Goal: Task Accomplishment & Management: Manage account settings

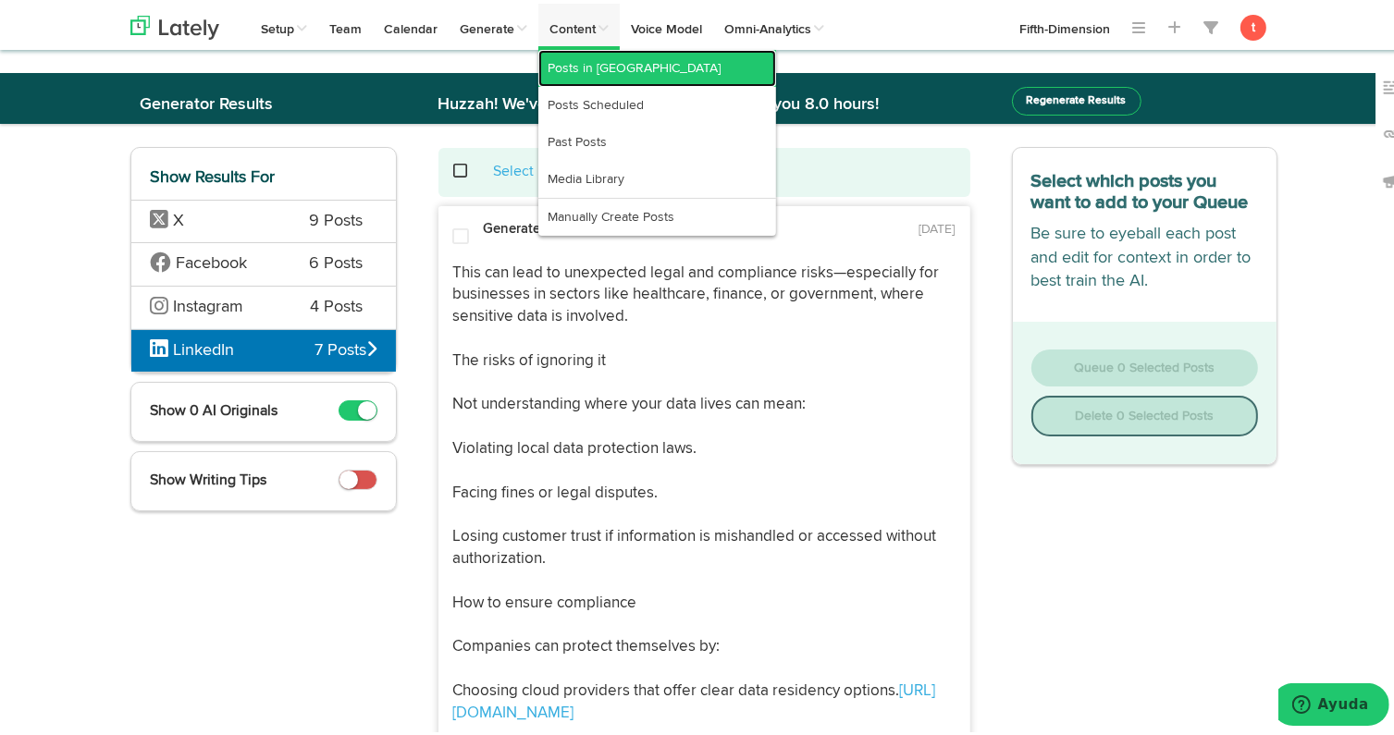
click at [596, 76] on link "Posts in [GEOGRAPHIC_DATA]" at bounding box center [657, 64] width 238 height 37
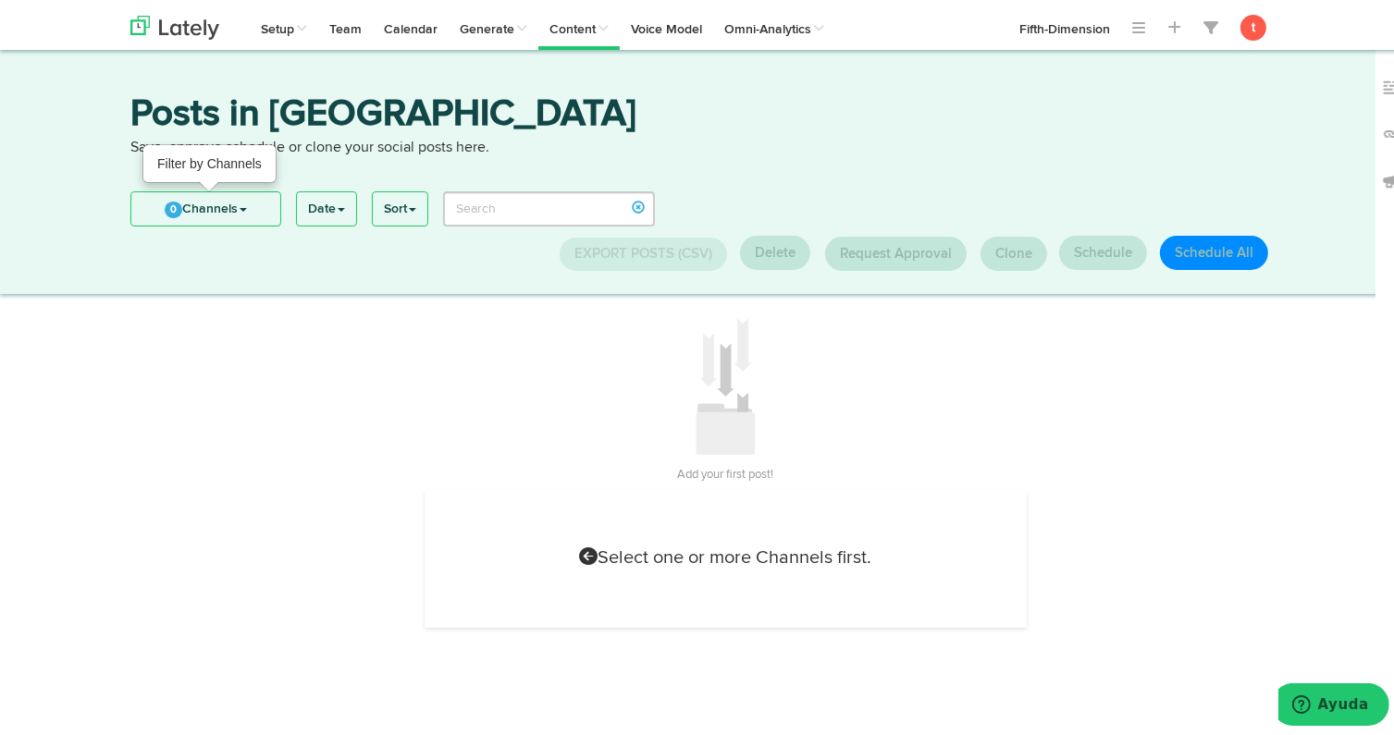
click at [215, 218] on link "0 Channels" at bounding box center [205, 205] width 149 height 33
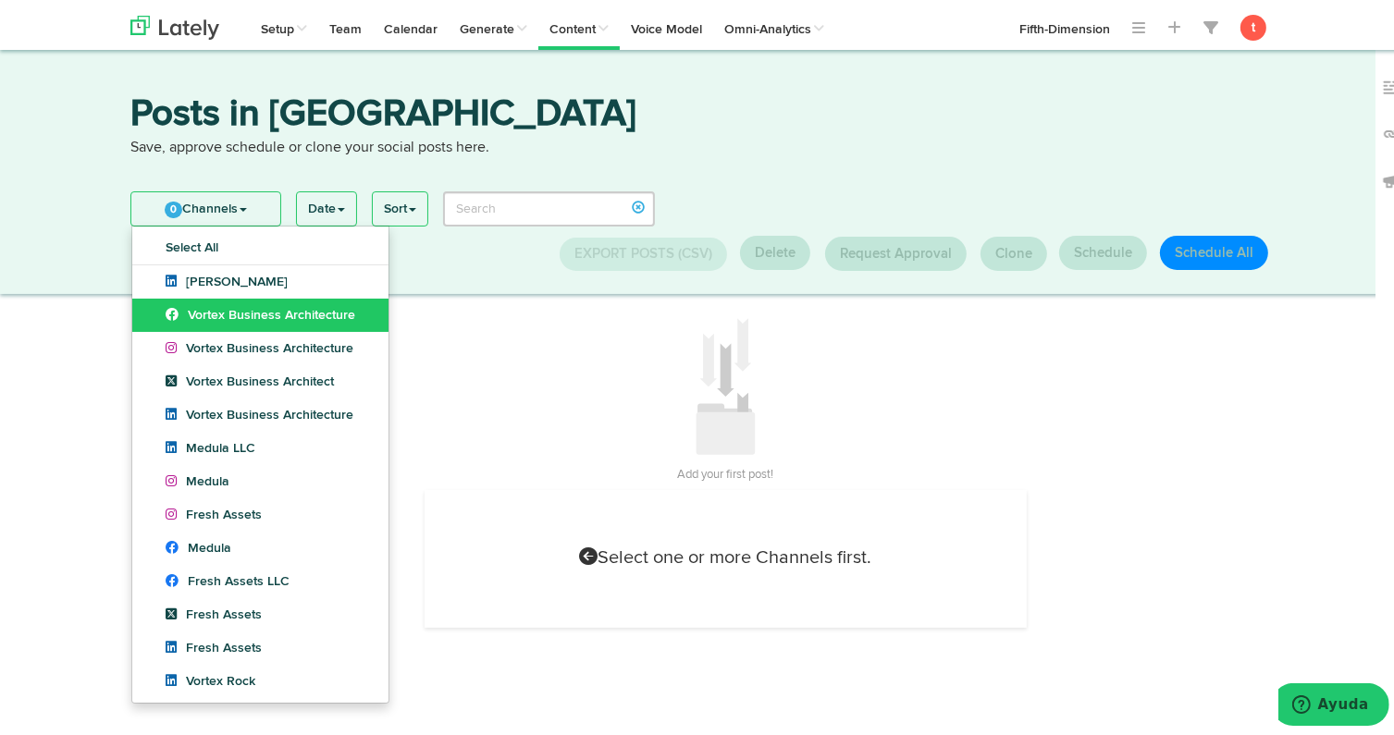
click at [210, 320] on link "Vortex Business Architecture" at bounding box center [260, 311] width 256 height 33
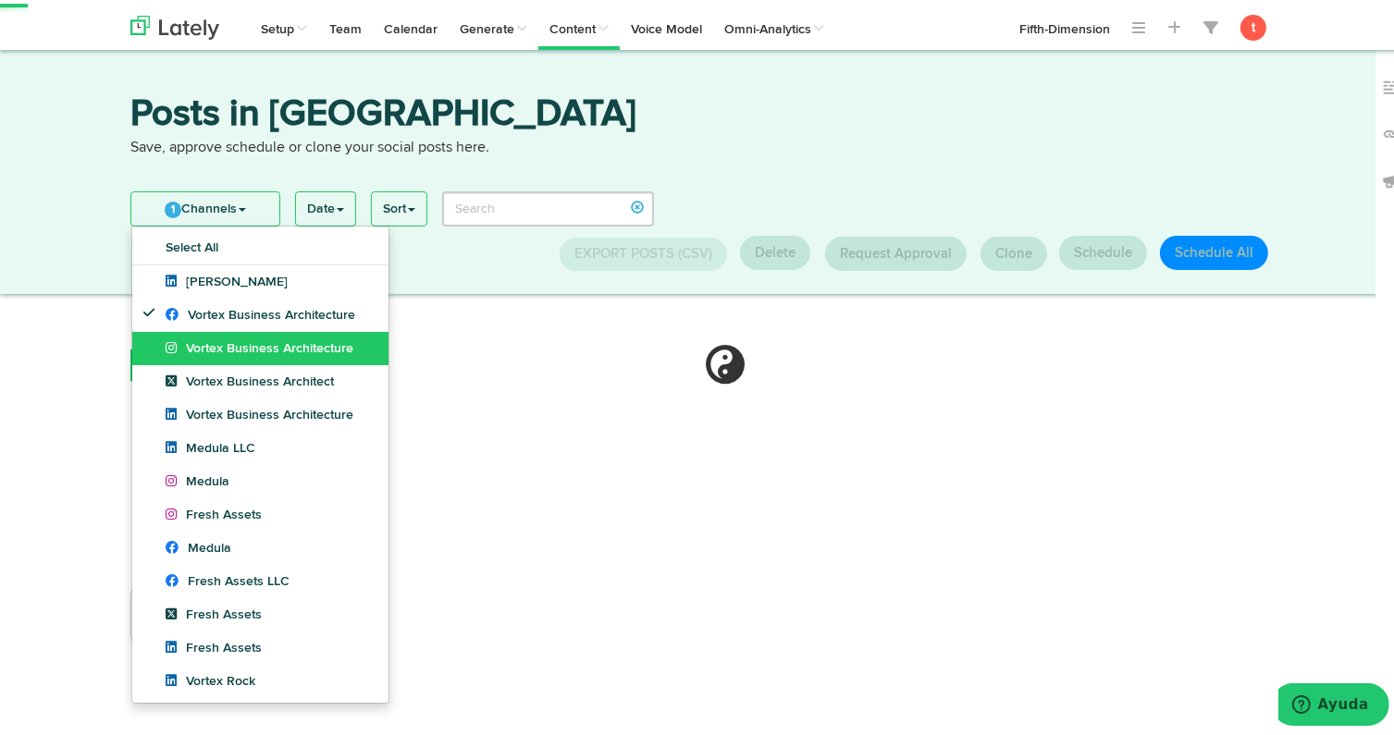
click at [211, 357] on link "Vortex Business Architecture" at bounding box center [260, 344] width 256 height 33
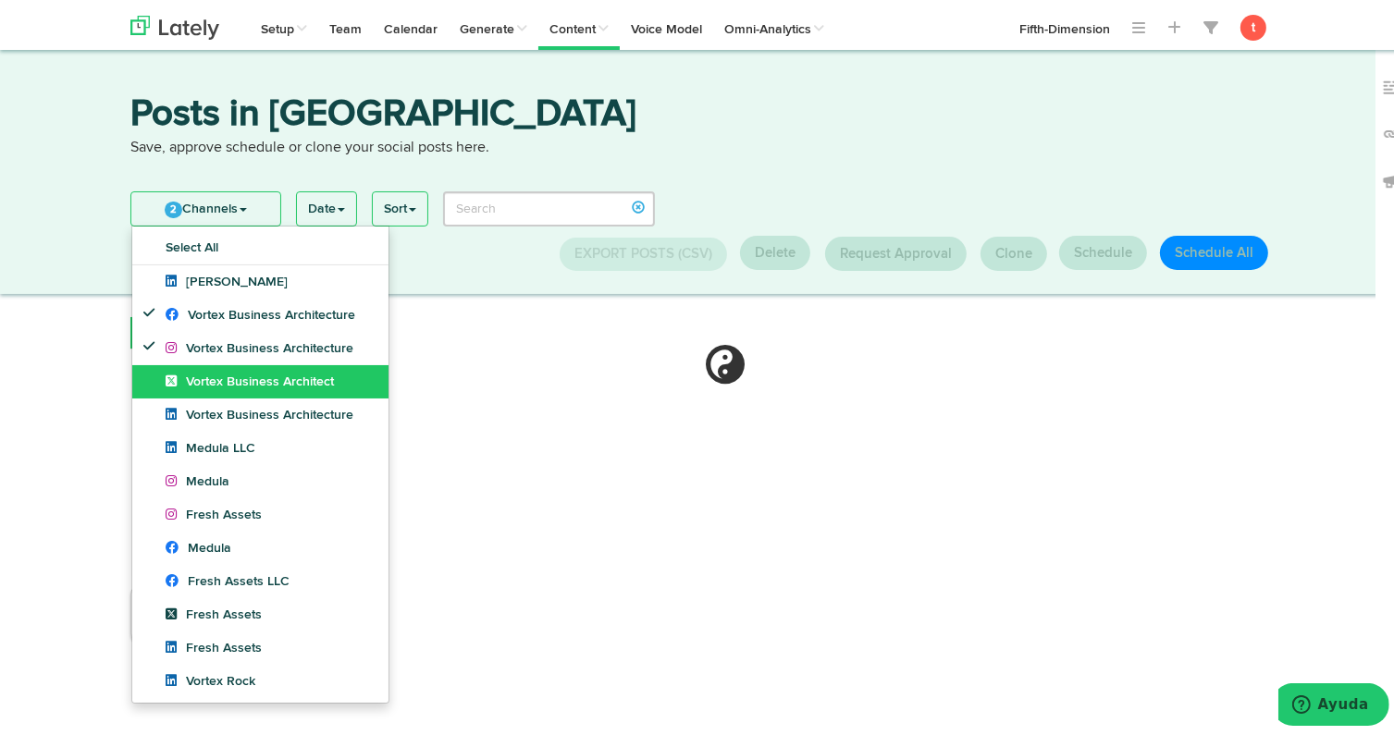
click at [206, 381] on span "Vortex Business Architect" at bounding box center [250, 378] width 168 height 13
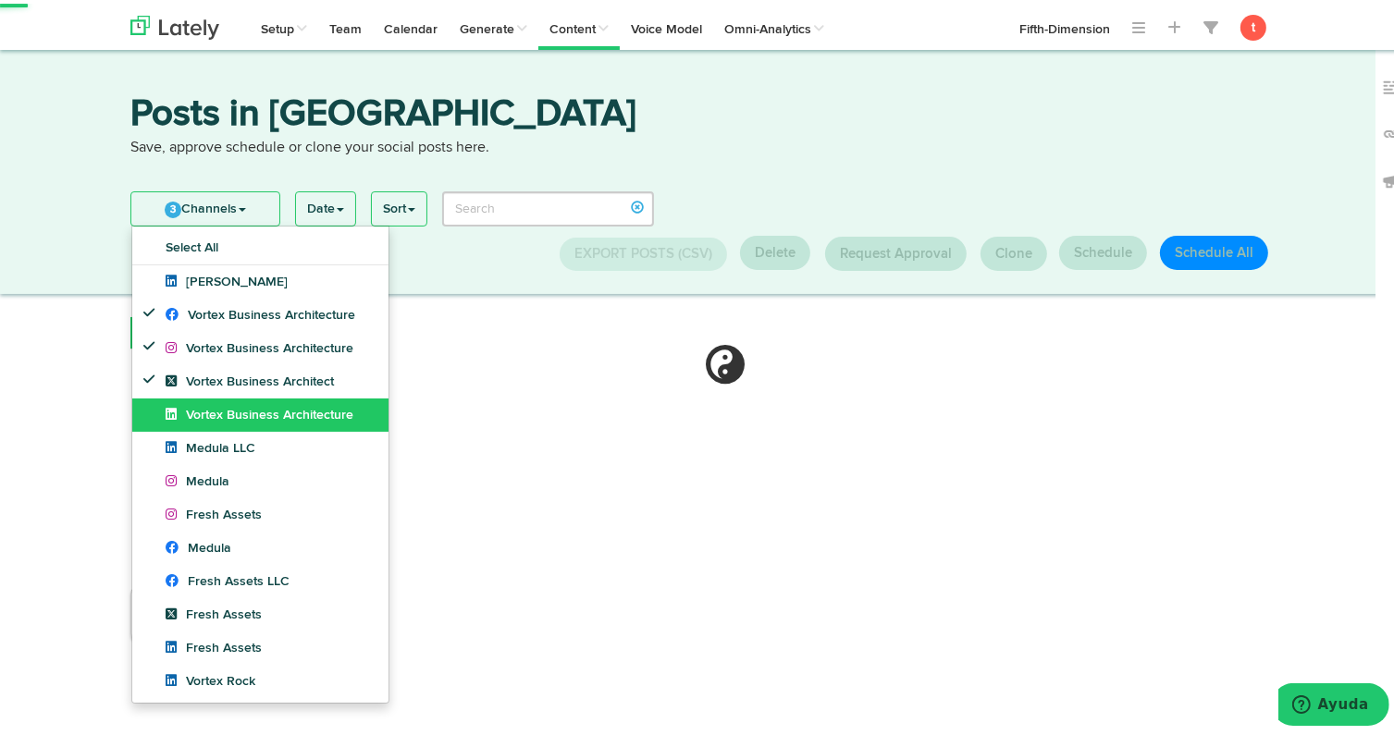
click at [201, 405] on span "Vortex Business Architecture" at bounding box center [260, 411] width 188 height 13
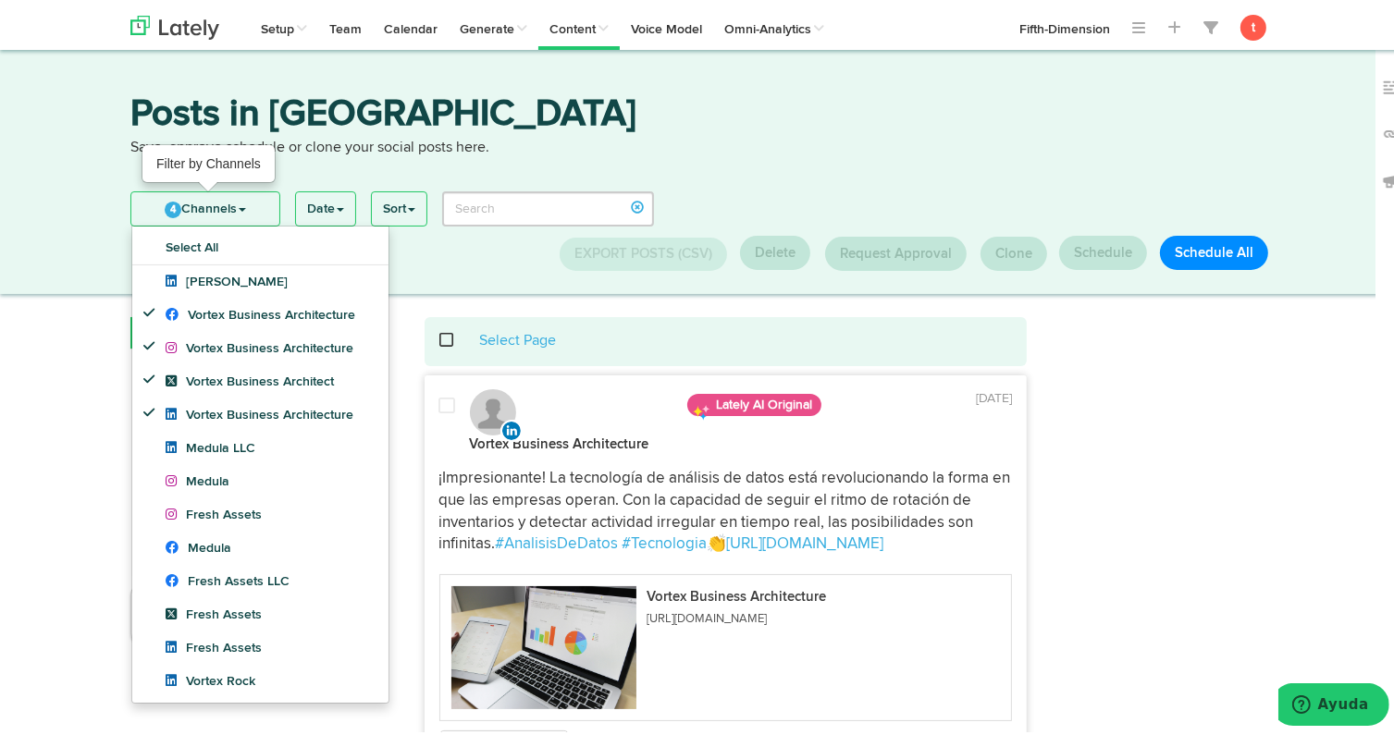
click at [200, 197] on link "4 Channels" at bounding box center [205, 205] width 148 height 33
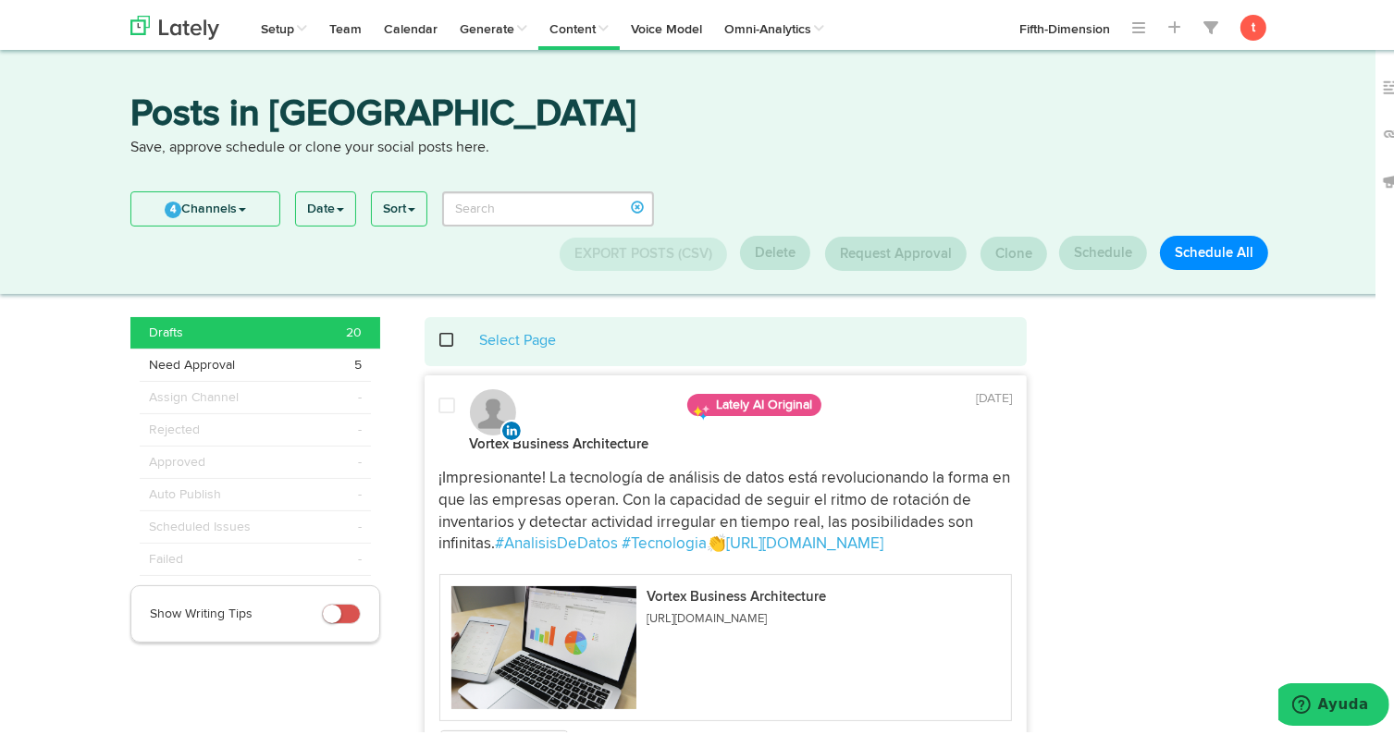
click at [441, 338] on span at bounding box center [457, 337] width 38 height 1
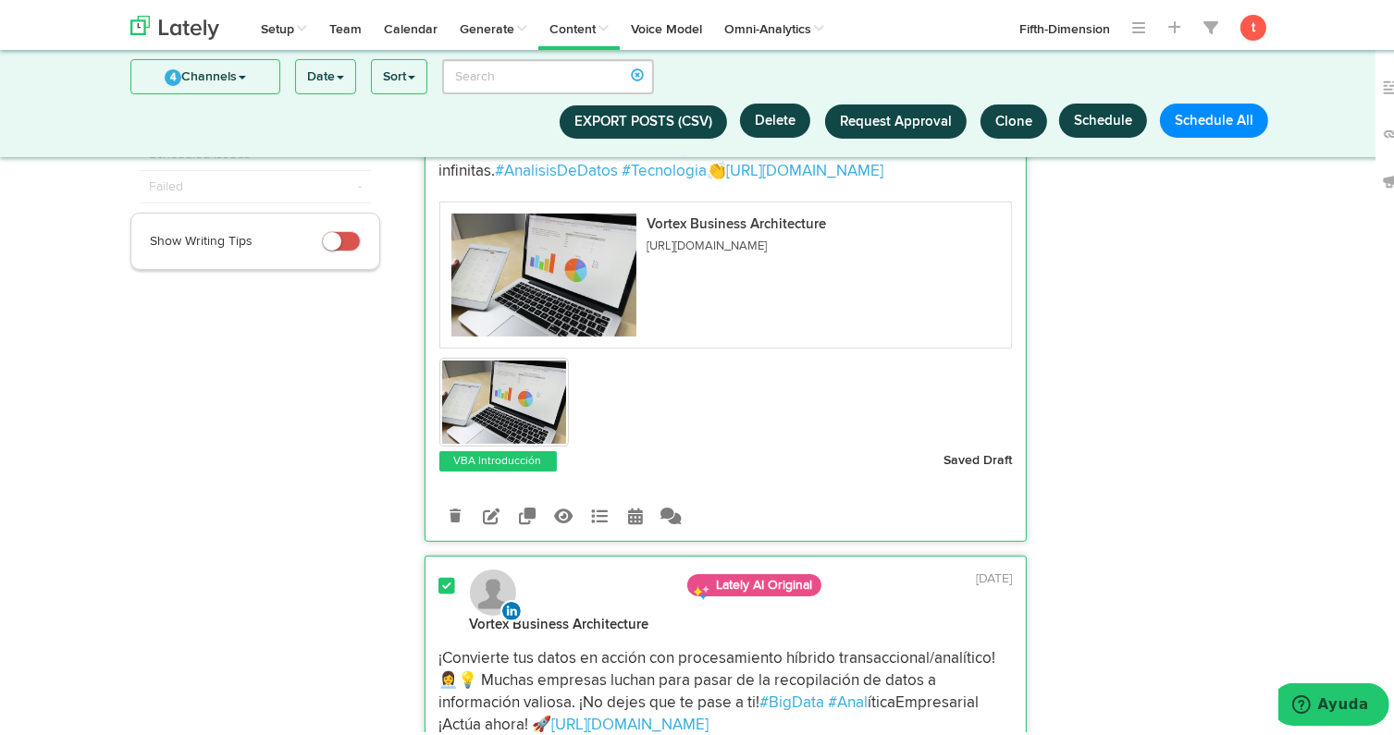
scroll to position [221, 0]
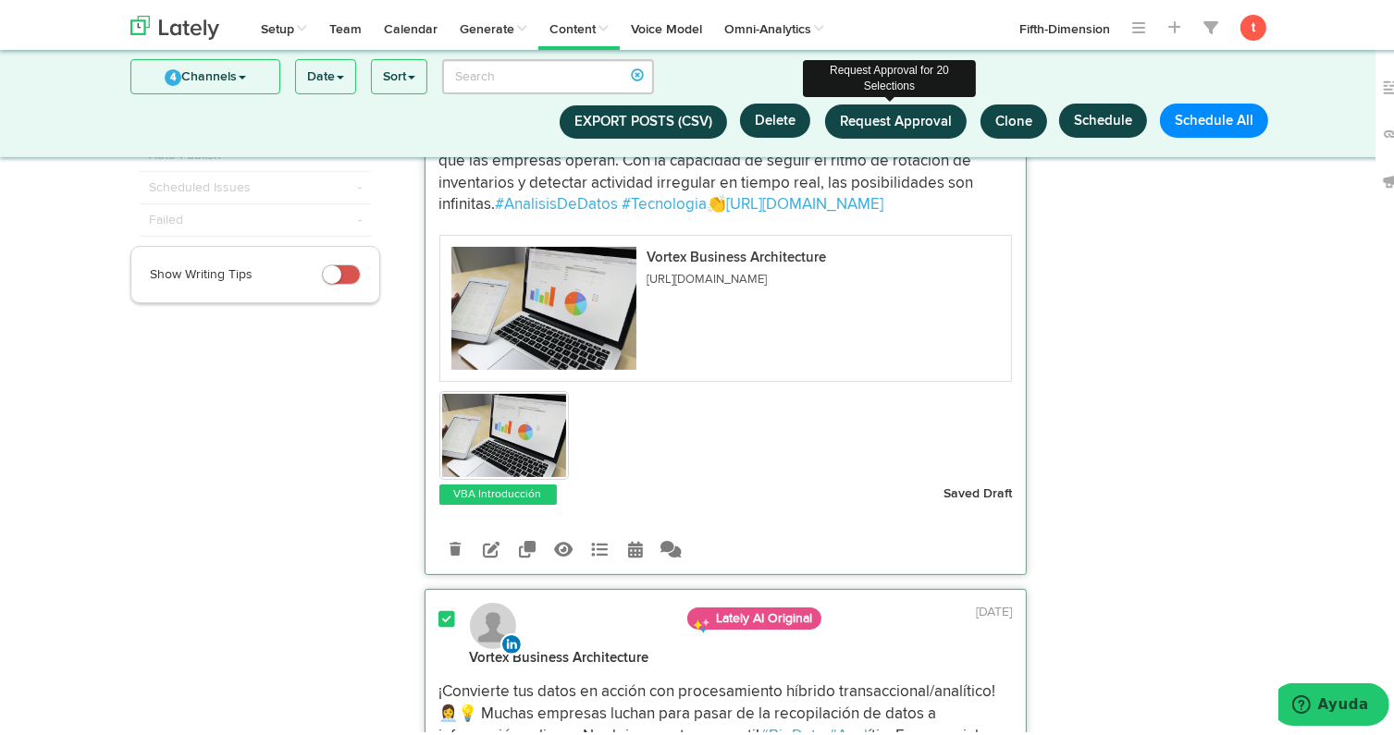
click at [877, 122] on span "Request Approval" at bounding box center [896, 118] width 112 height 14
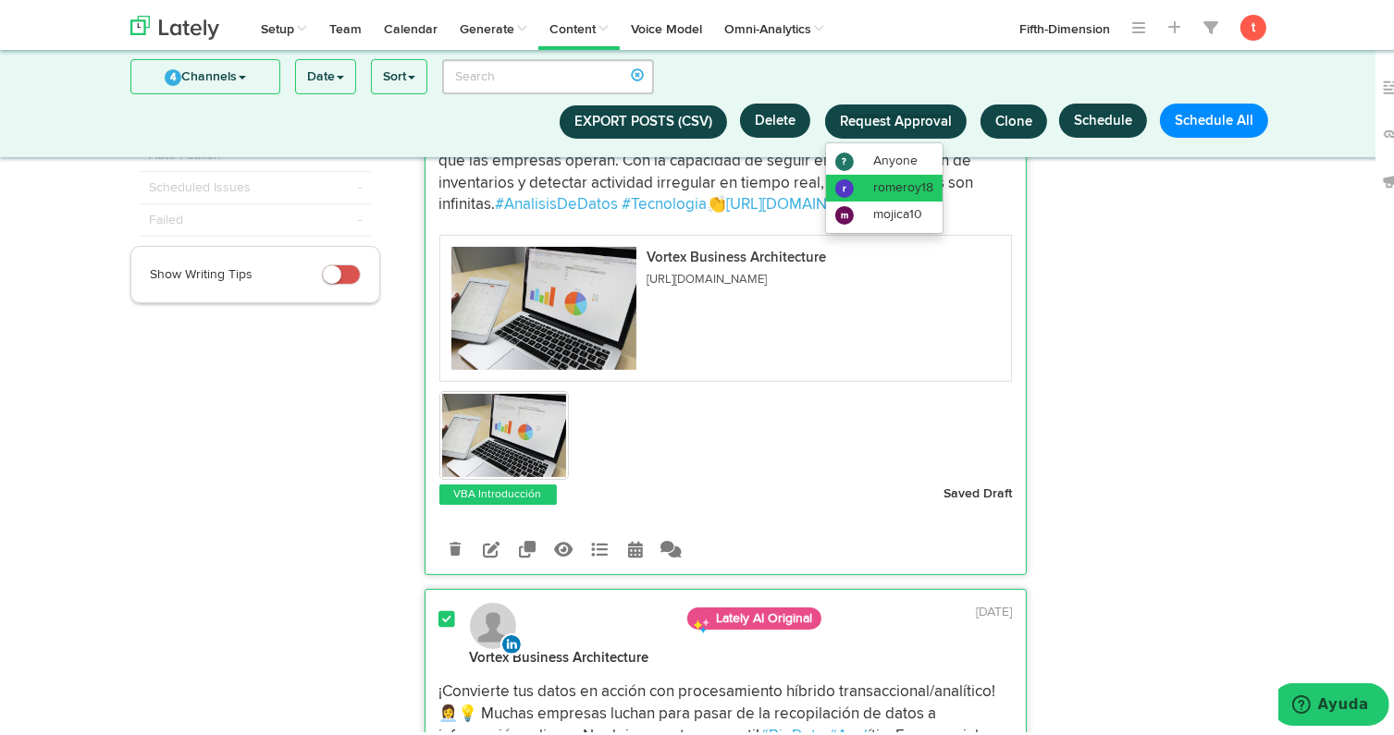
click at [896, 176] on li "r romeroy18" at bounding box center [884, 184] width 117 height 27
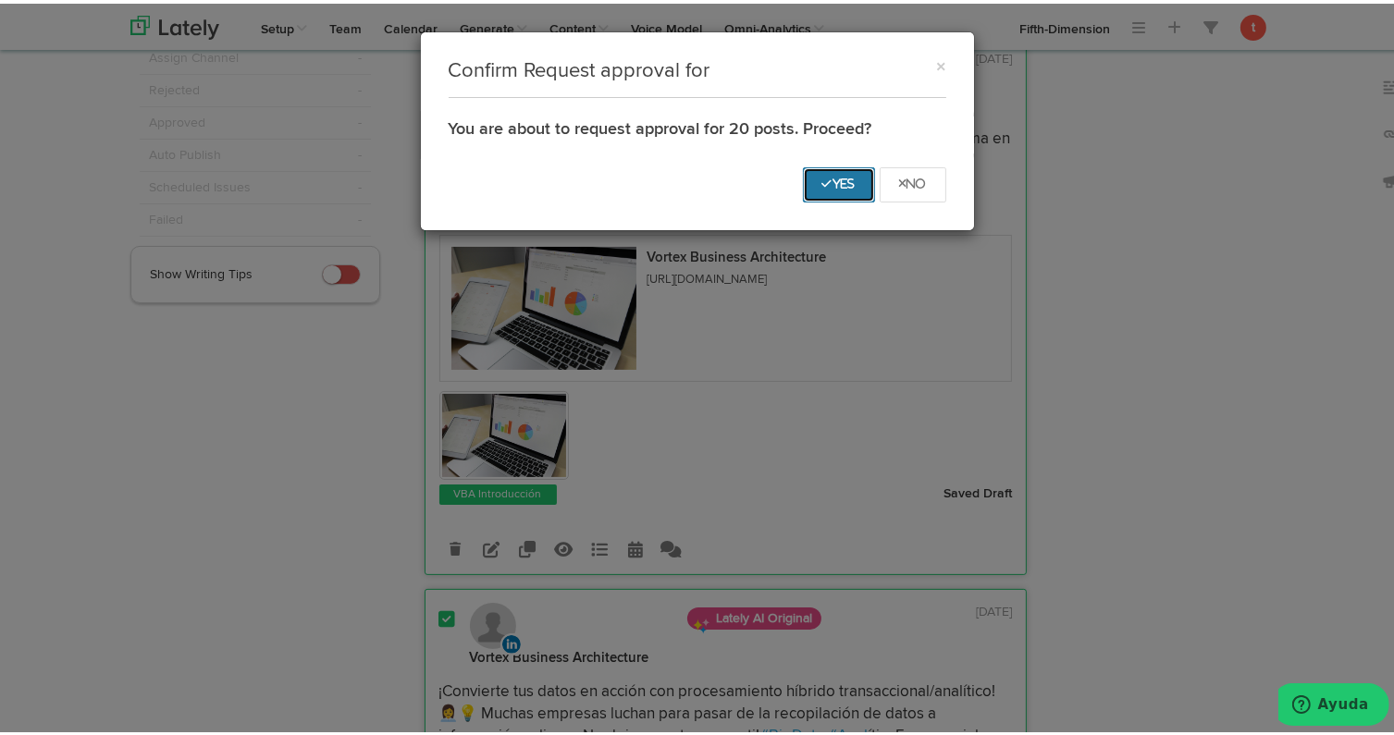
click at [851, 185] on button "Yes" at bounding box center [839, 181] width 72 height 35
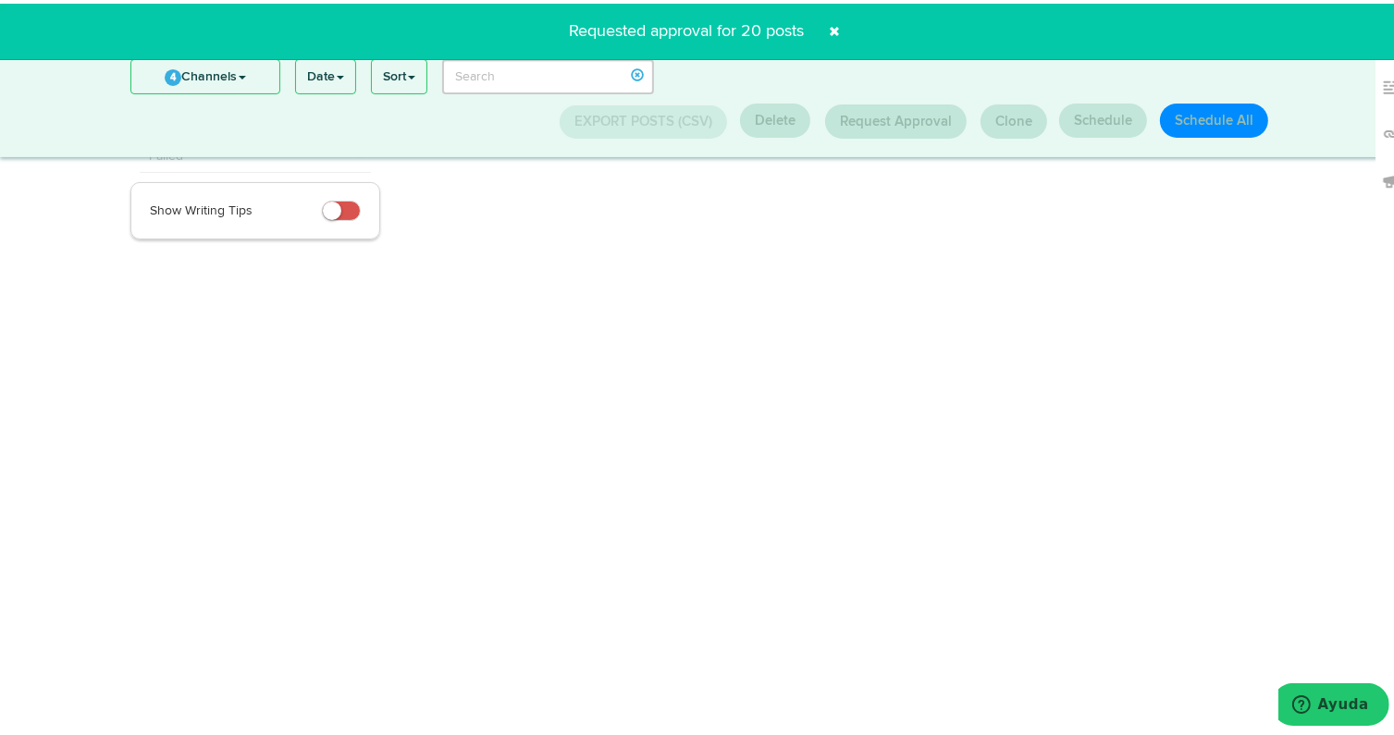
scroll to position [0, 0]
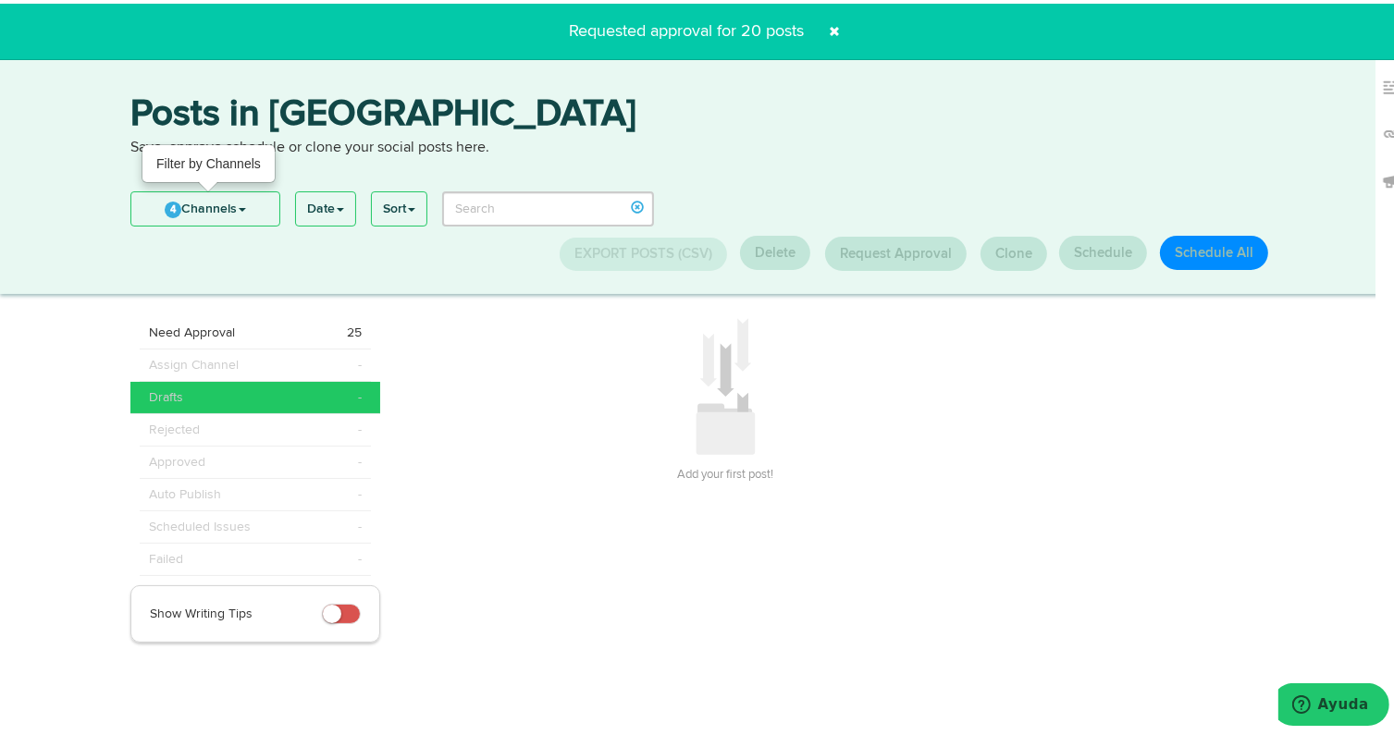
click at [261, 194] on link "4 Channels" at bounding box center [205, 205] width 148 height 33
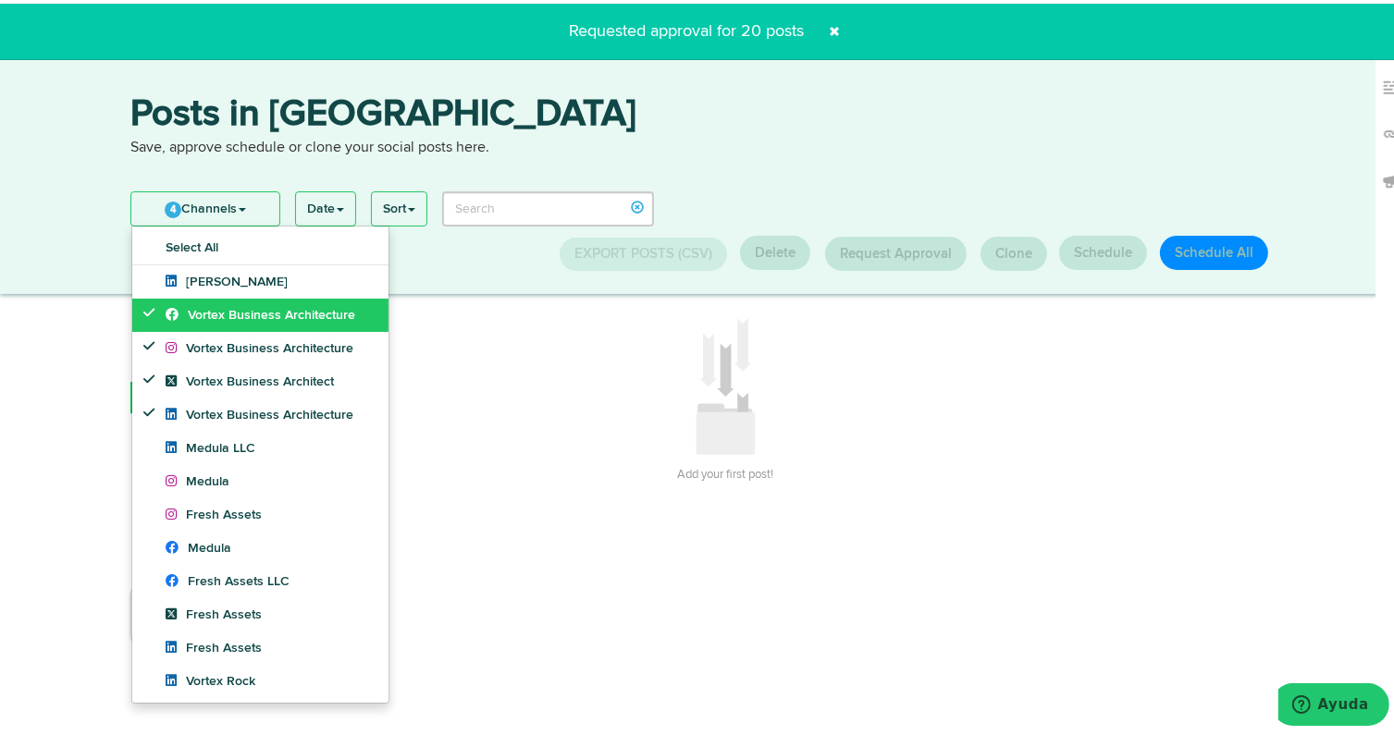
click at [239, 313] on span "Vortex Business Architecture" at bounding box center [261, 311] width 190 height 13
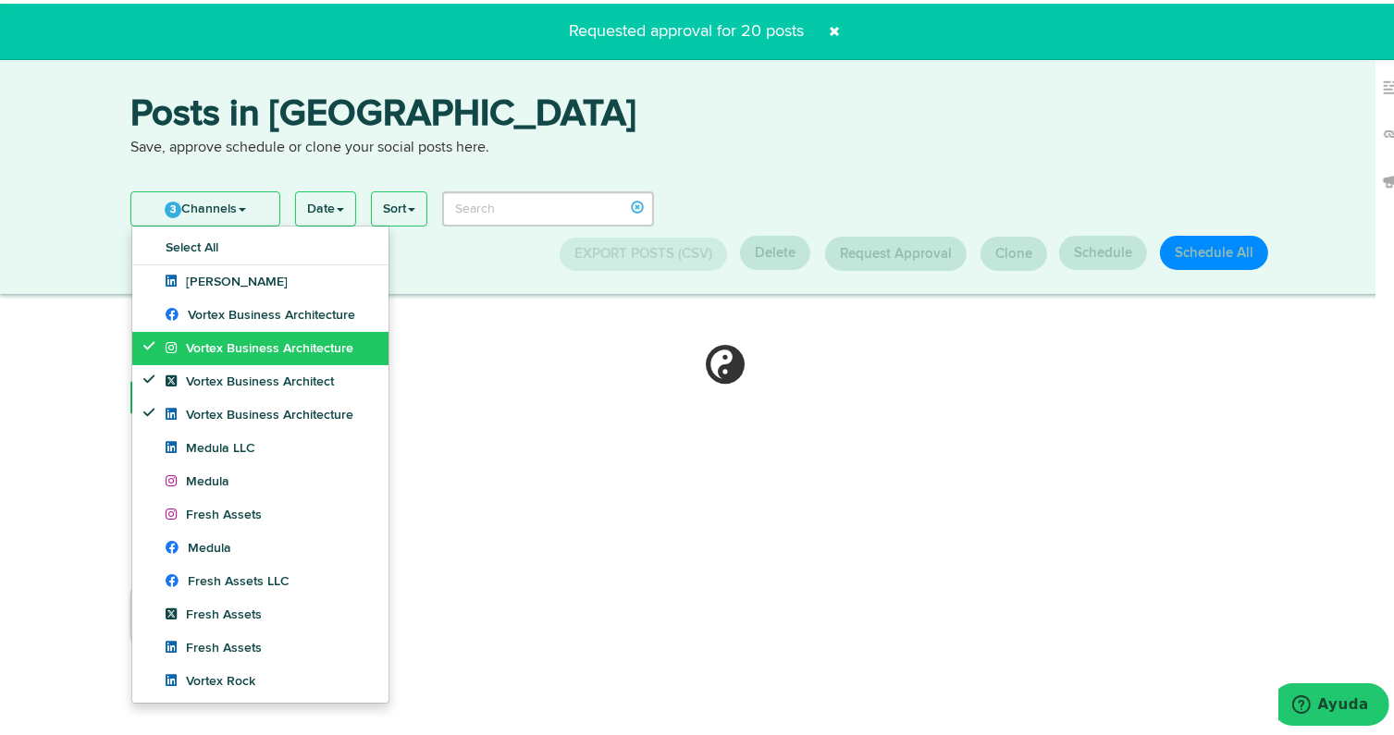
click at [233, 335] on link "Vortex Business Architecture" at bounding box center [260, 344] width 256 height 33
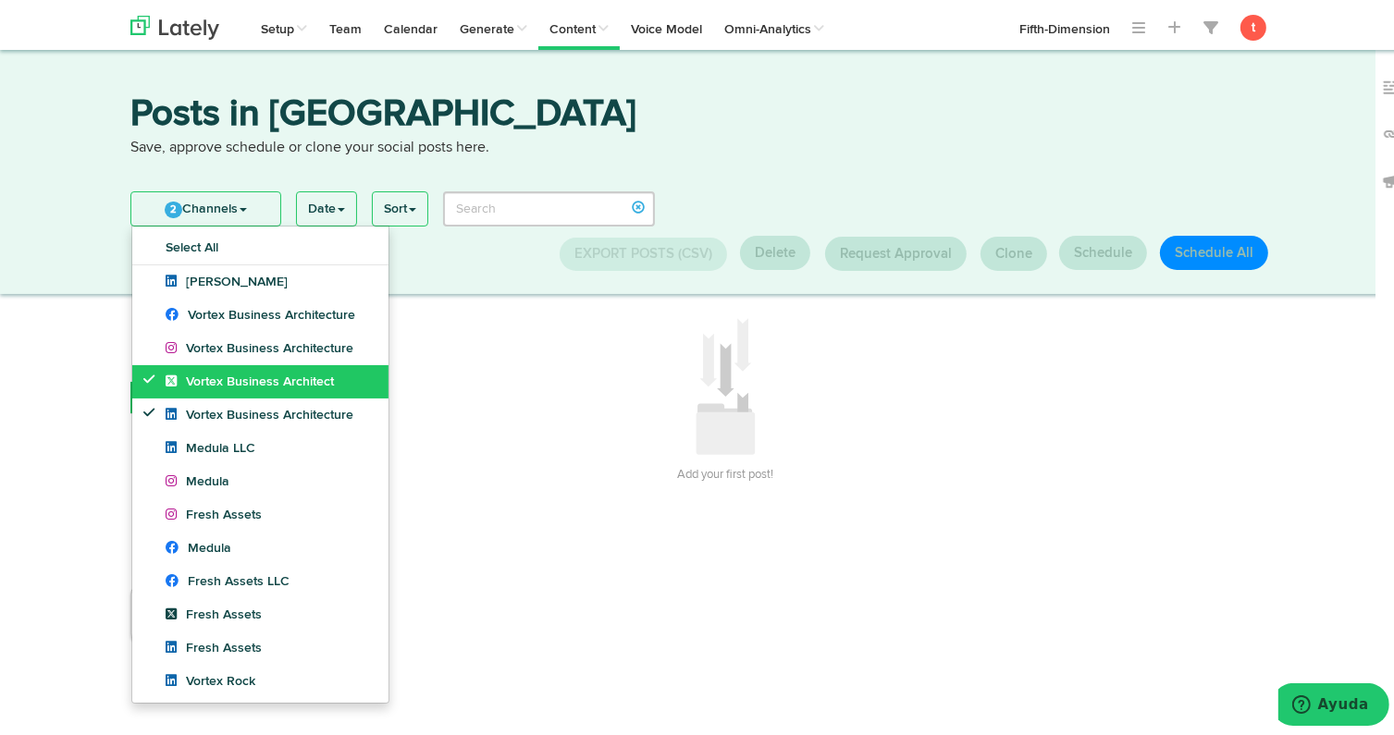
click at [221, 364] on link "Vortex Business Architect" at bounding box center [260, 378] width 256 height 33
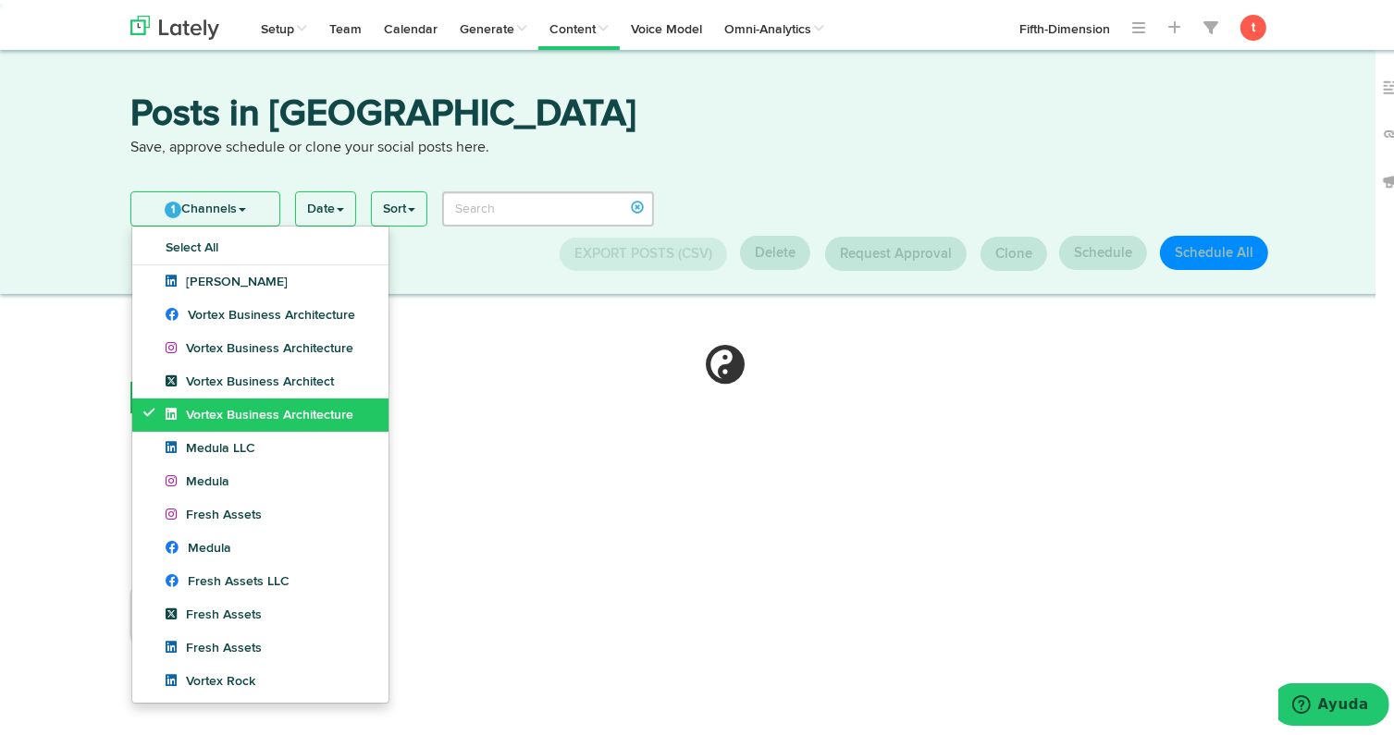
click at [211, 405] on span "Vortex Business Architecture" at bounding box center [260, 411] width 188 height 13
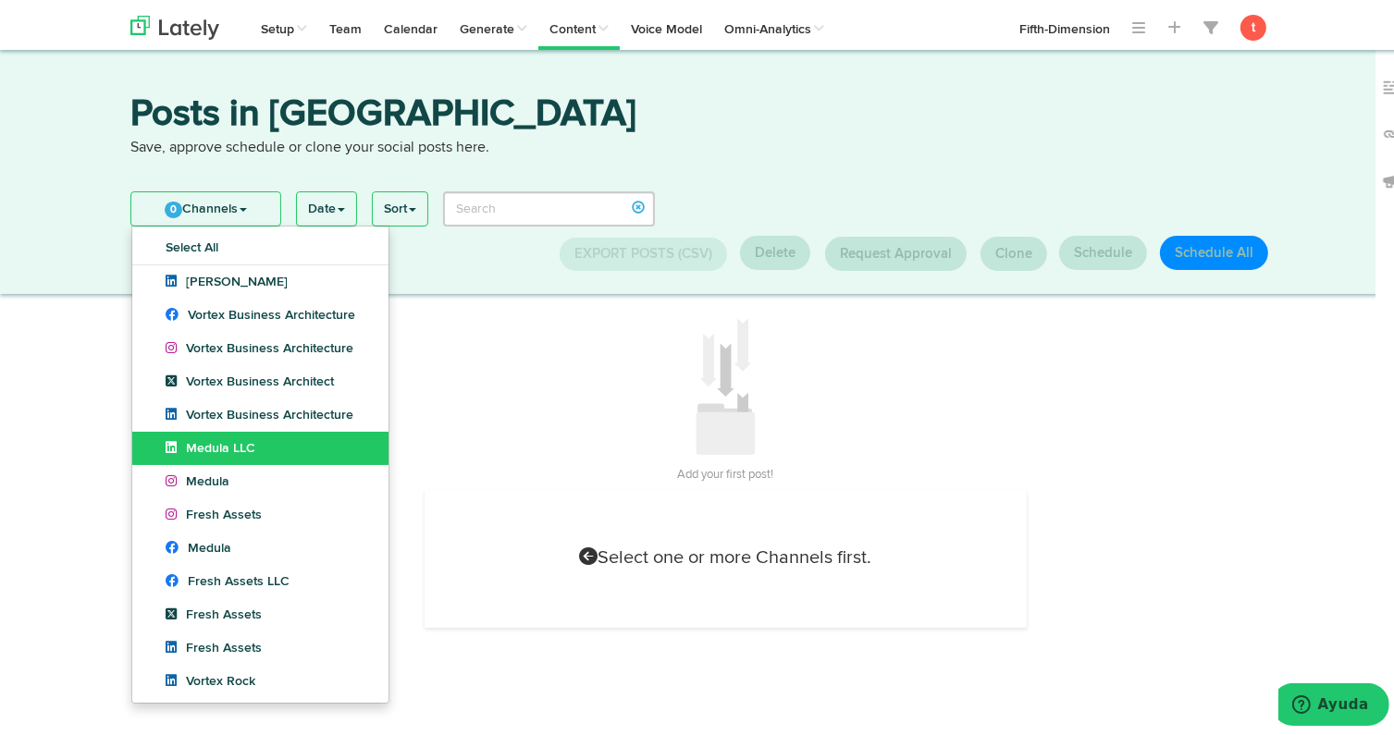
click at [204, 435] on link "Medula LLC" at bounding box center [260, 444] width 256 height 33
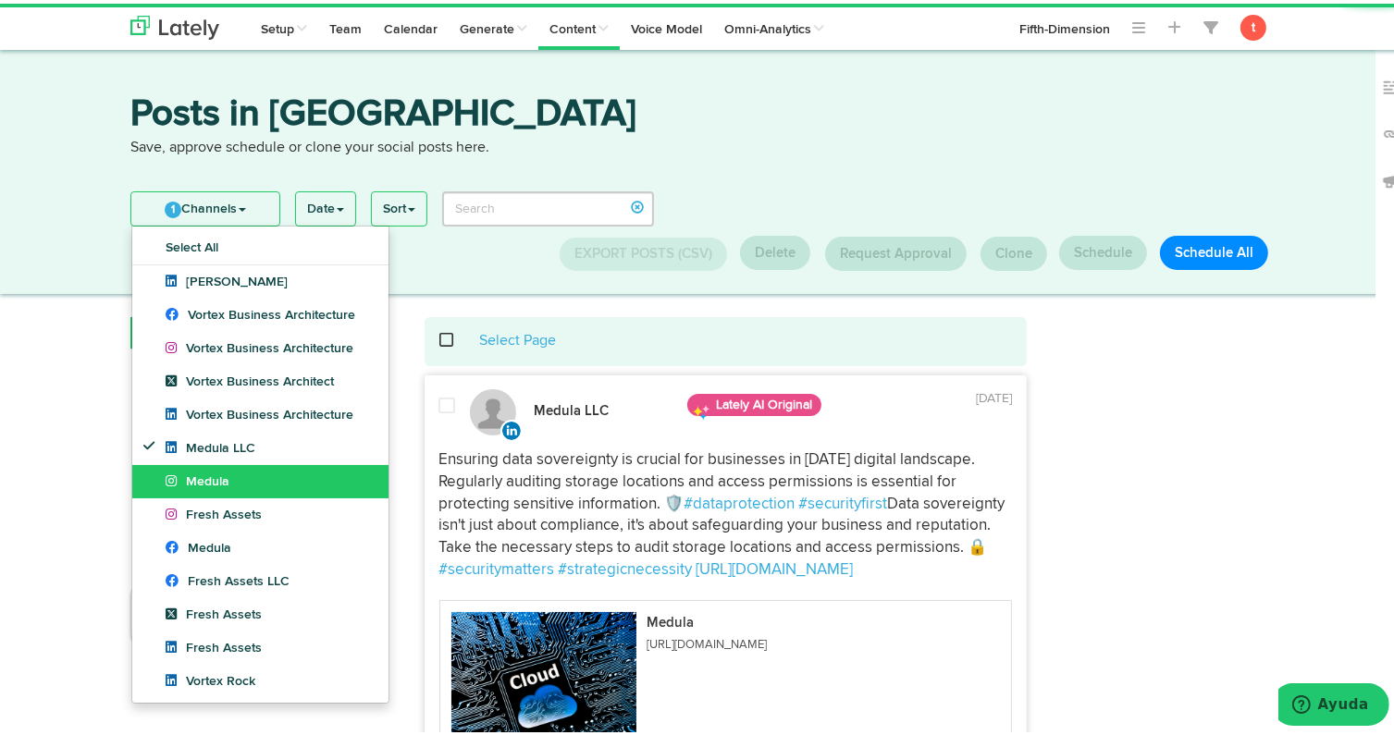
click at [196, 475] on span "Medula" at bounding box center [198, 478] width 64 height 13
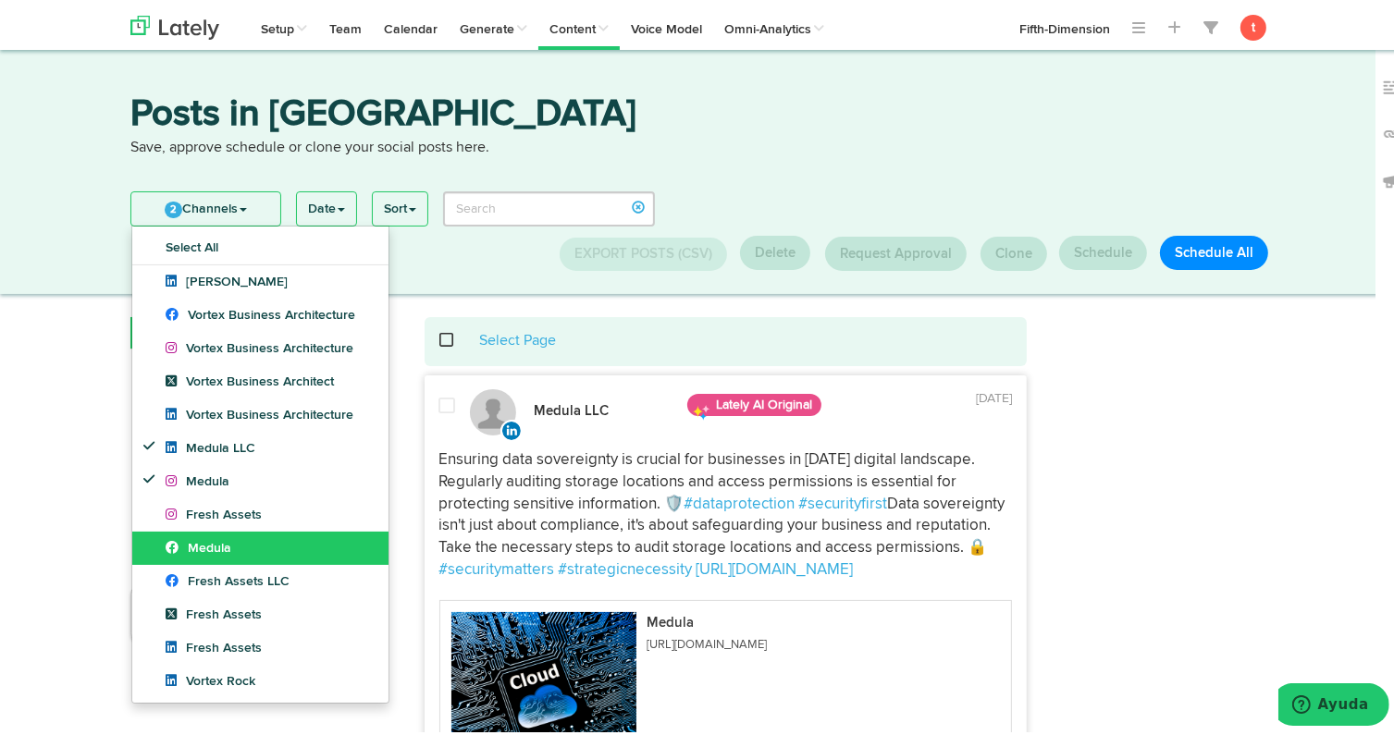
click at [192, 538] on span "Medula" at bounding box center [199, 544] width 66 height 13
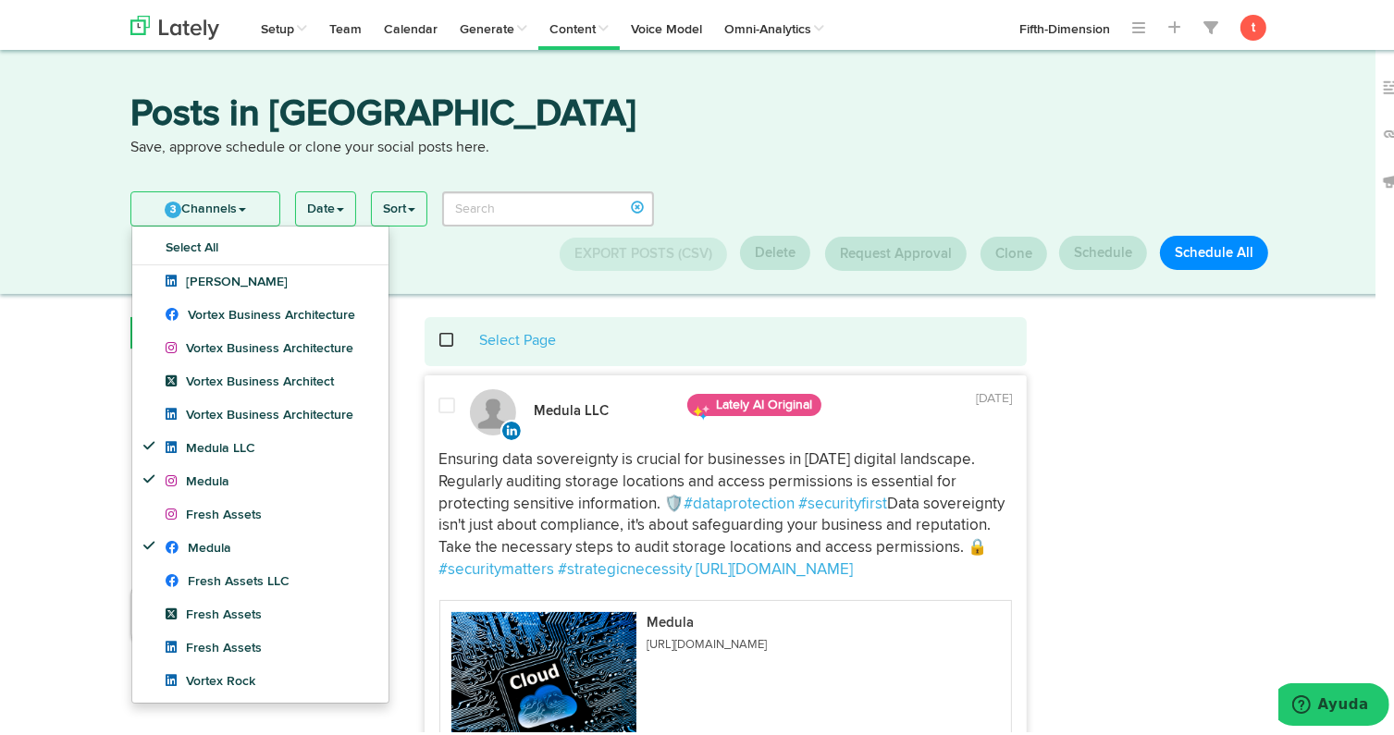
click at [243, 179] on div "3 Channels Select All [PERSON_NAME] Vortex Business Architecture Vortex Busines…" at bounding box center [394, 200] width 529 height 44
click at [240, 214] on link "3 Channels" at bounding box center [205, 205] width 148 height 33
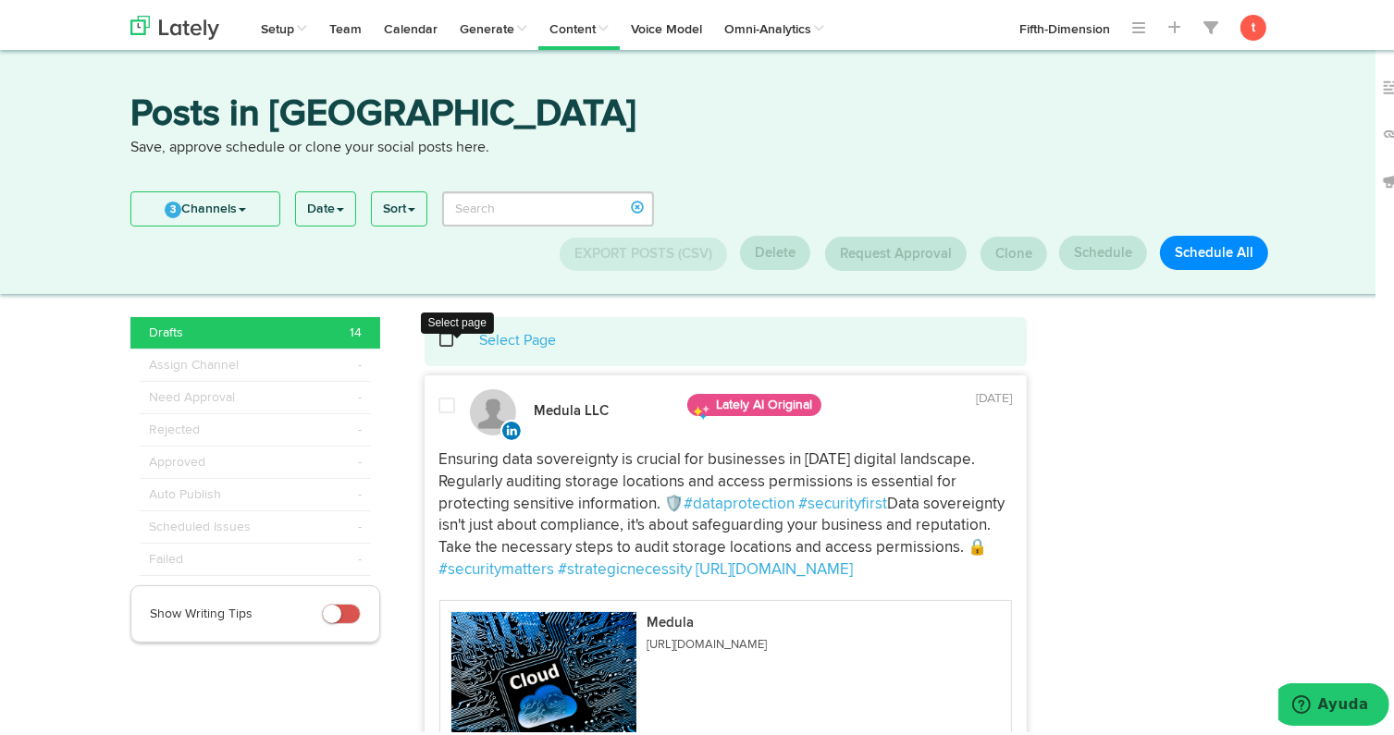
click at [440, 338] on span at bounding box center [457, 337] width 38 height 1
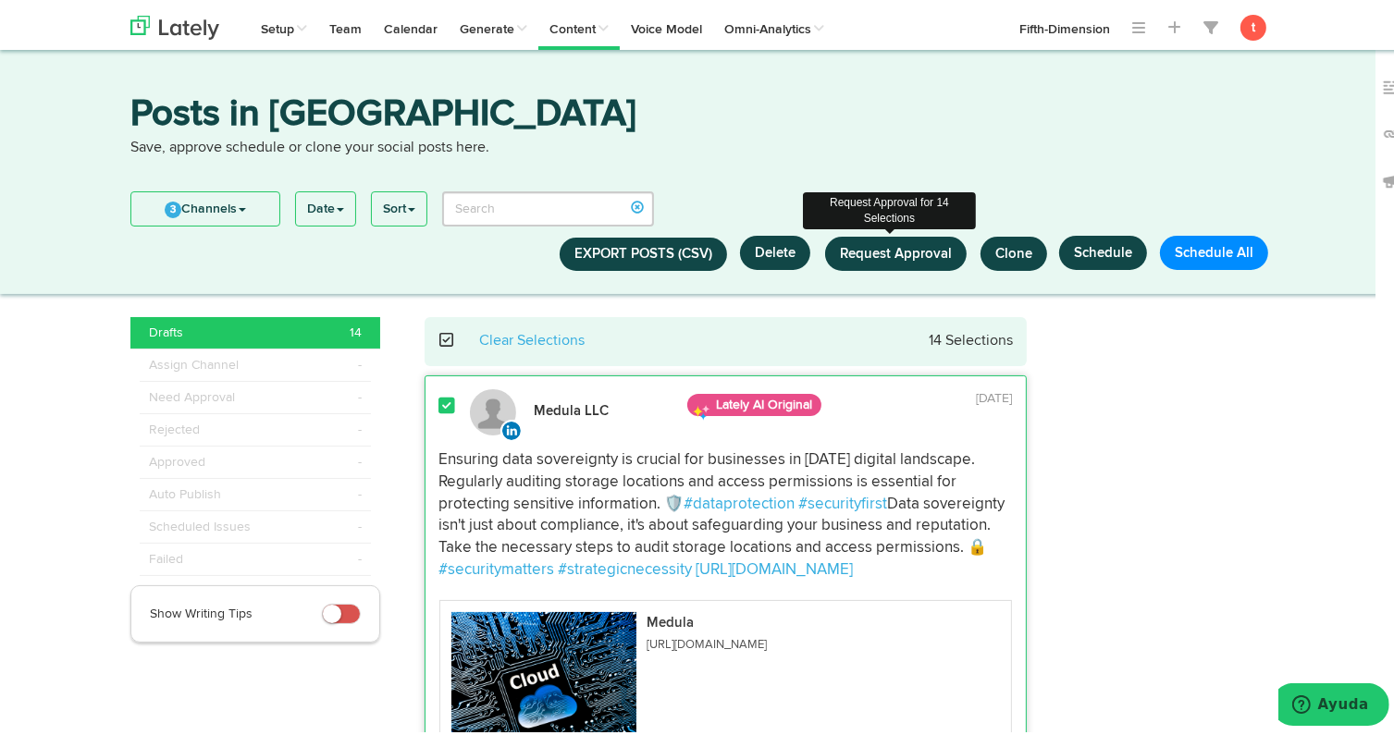
click at [859, 263] on button "Request Approval" at bounding box center [896, 250] width 142 height 34
click at [903, 257] on span "Request Approval" at bounding box center [896, 250] width 112 height 14
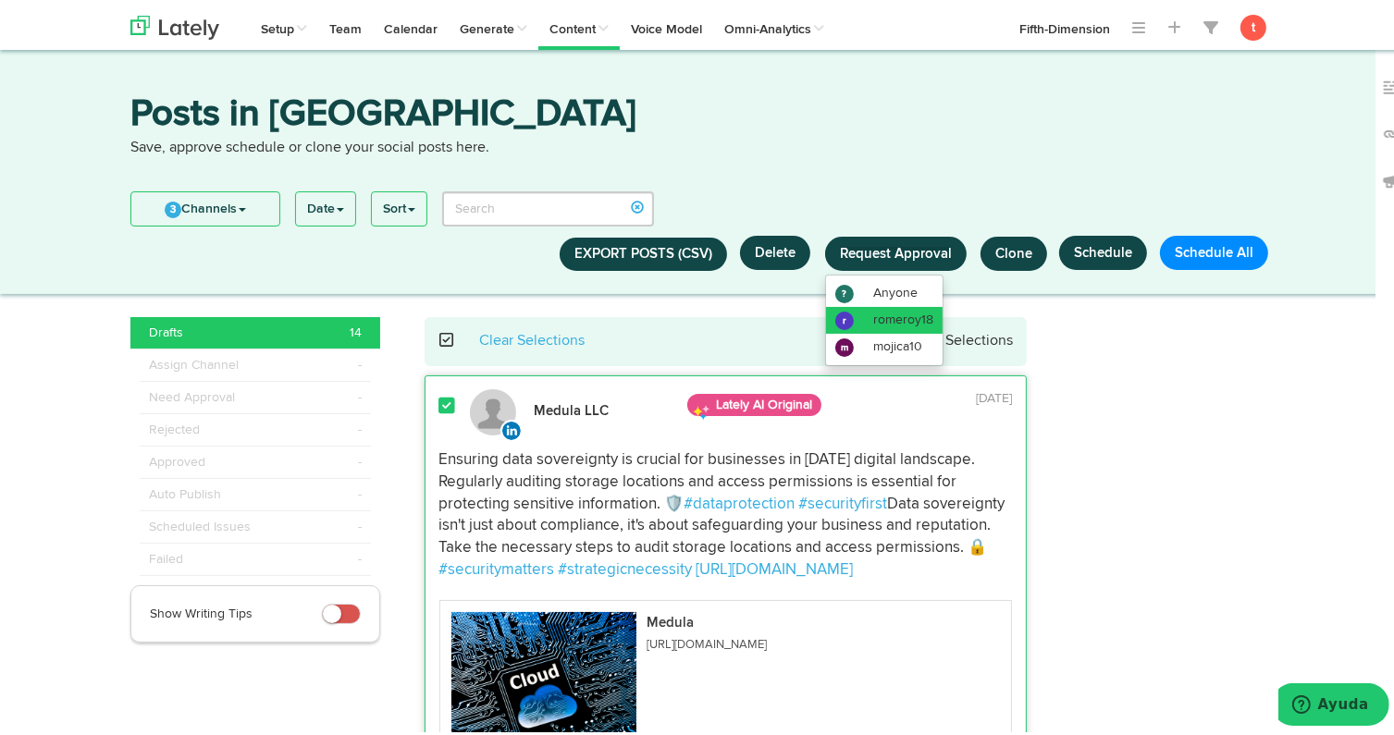
click at [869, 323] on li "r romeroy18" at bounding box center [884, 316] width 117 height 27
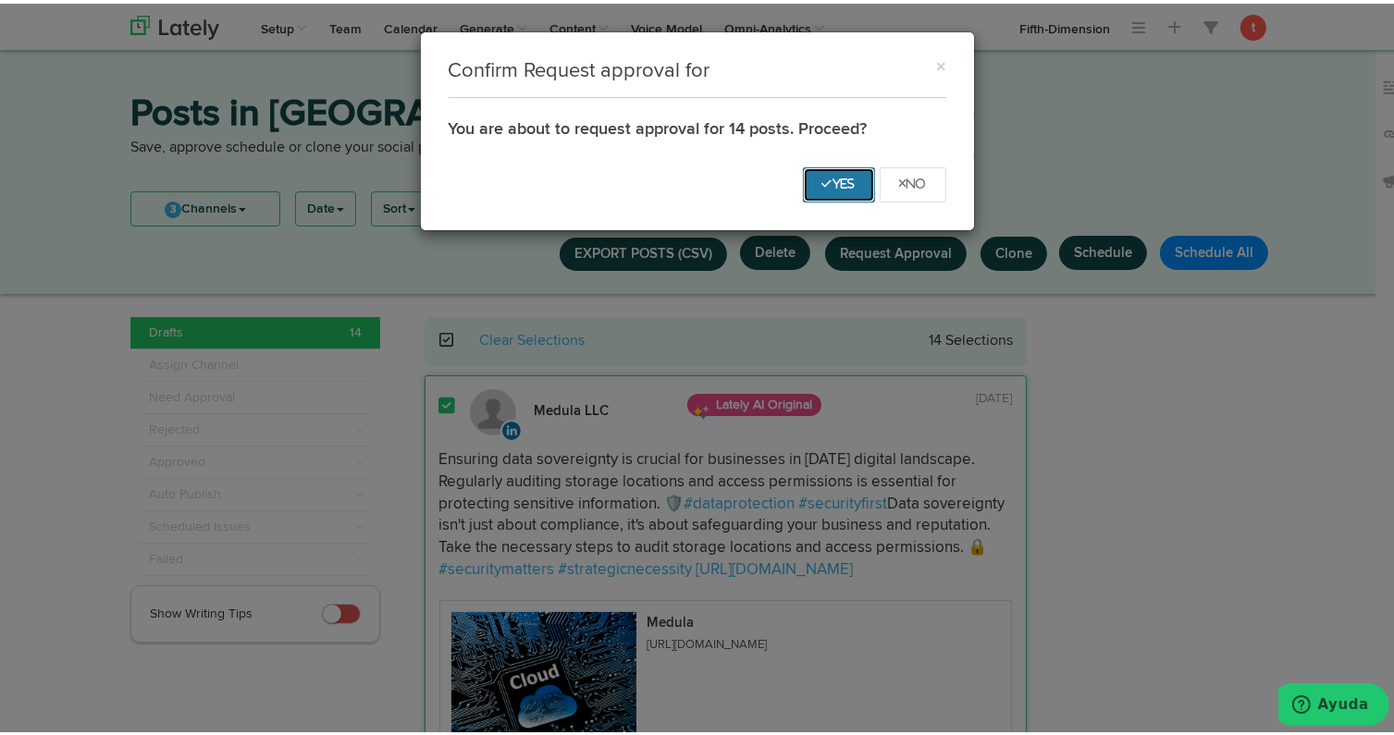
click at [824, 192] on button "Yes" at bounding box center [839, 181] width 72 height 35
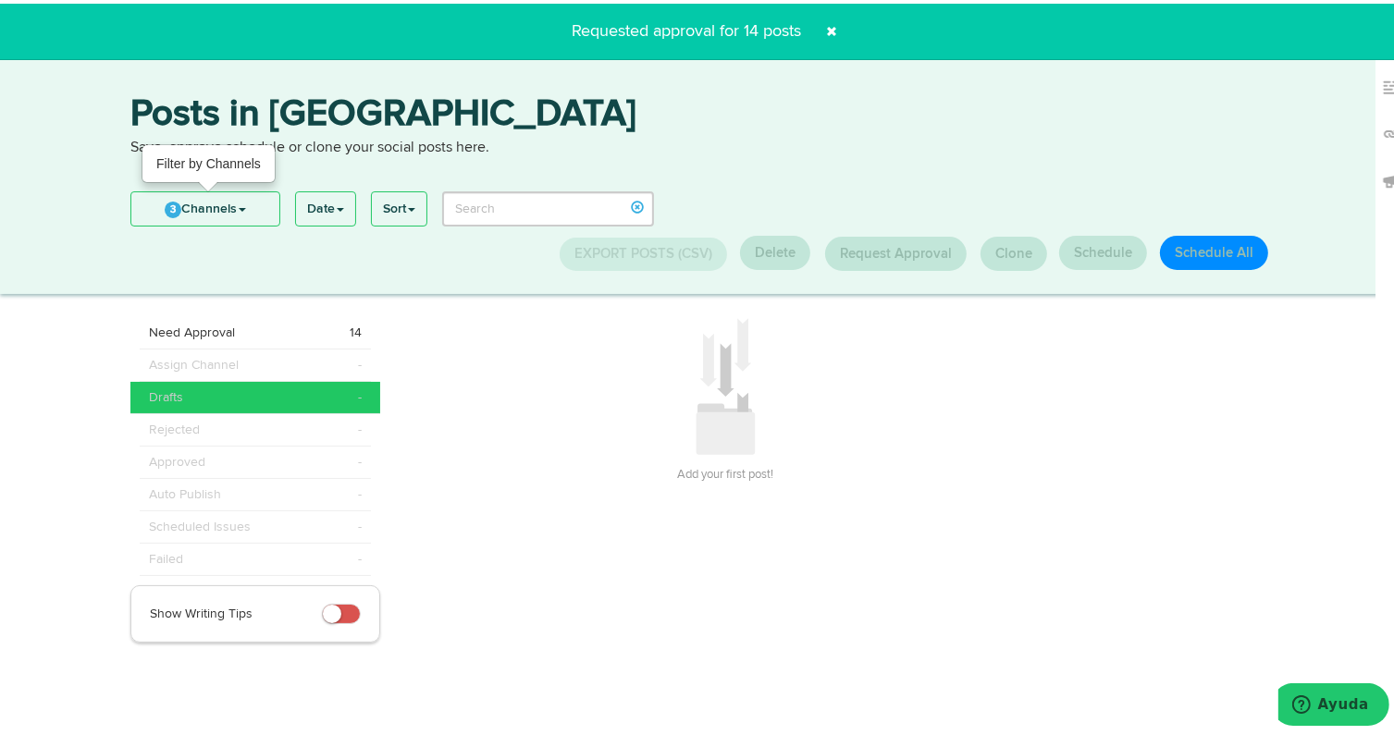
click at [236, 201] on link "3 Channels" at bounding box center [205, 205] width 148 height 33
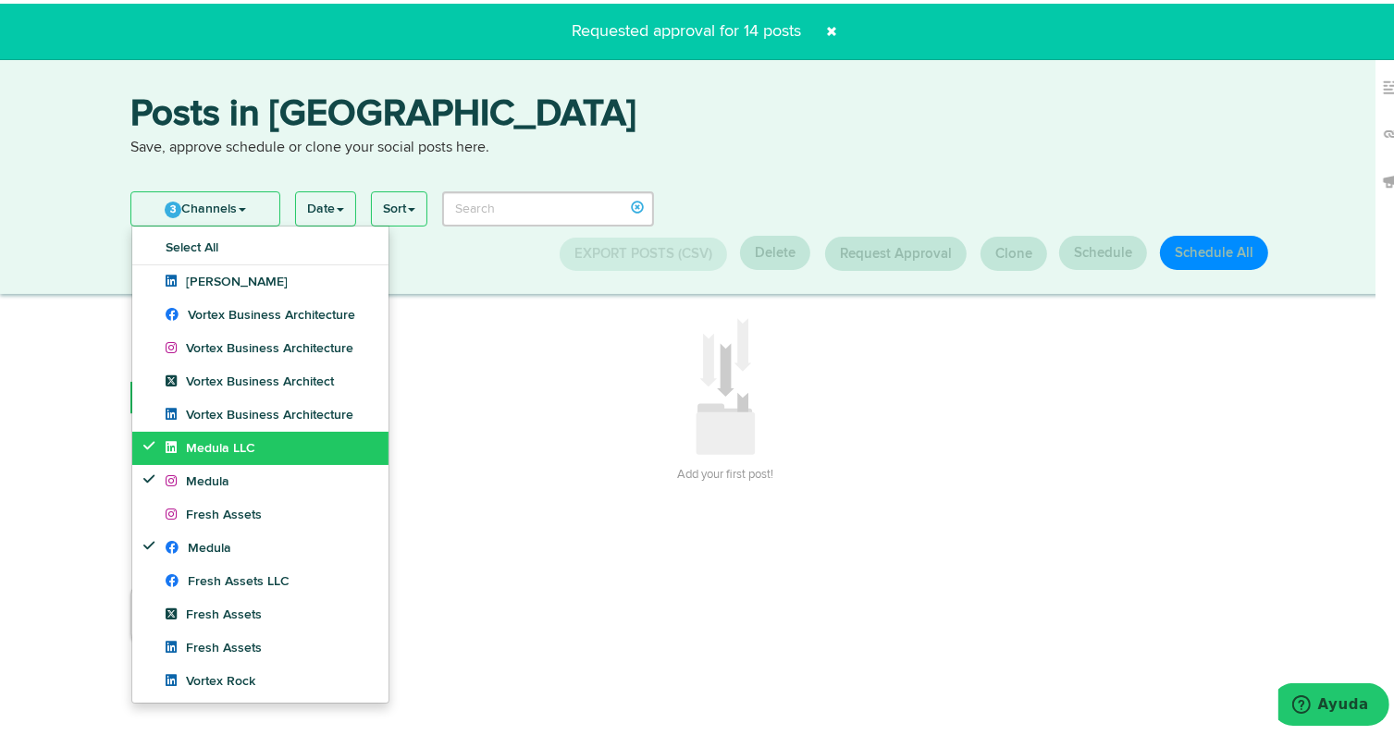
click at [227, 440] on span "Medula LLC" at bounding box center [211, 444] width 90 height 13
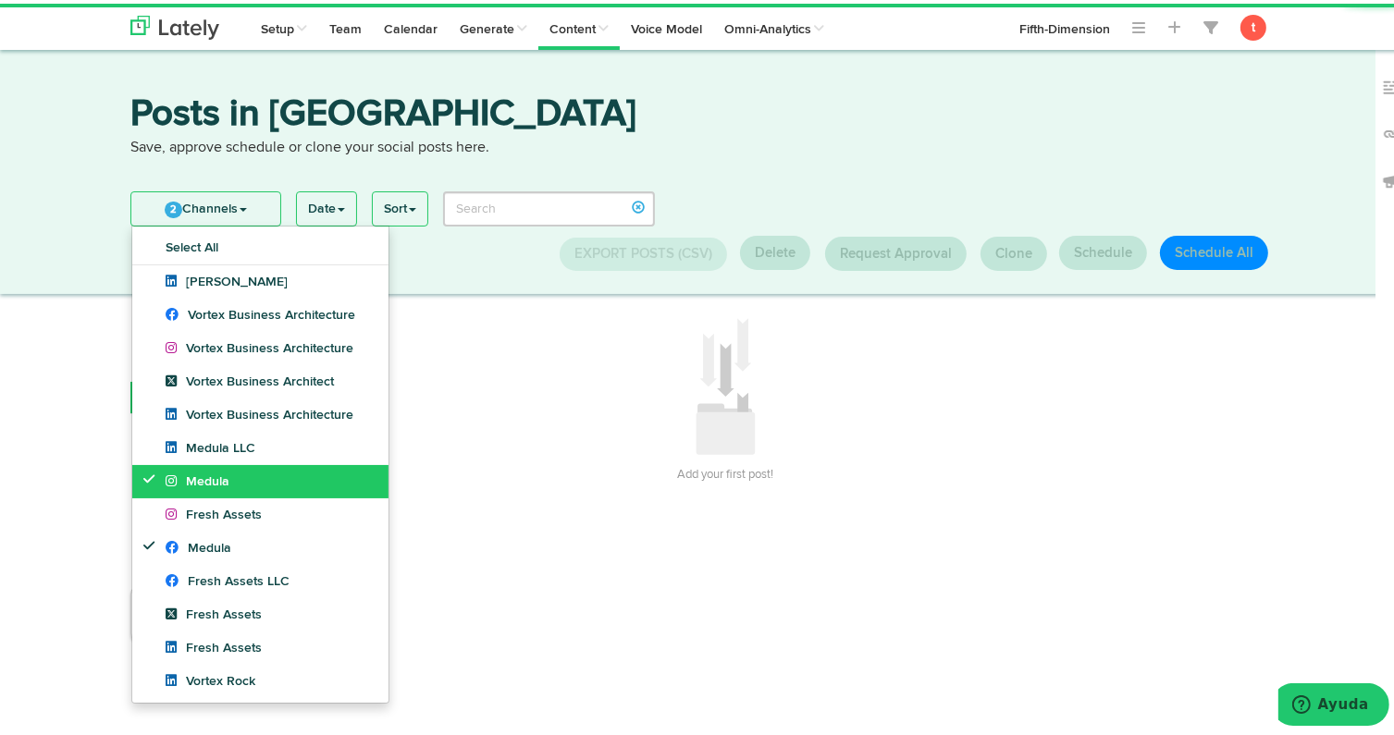
click at [224, 464] on link "Medula" at bounding box center [260, 477] width 256 height 33
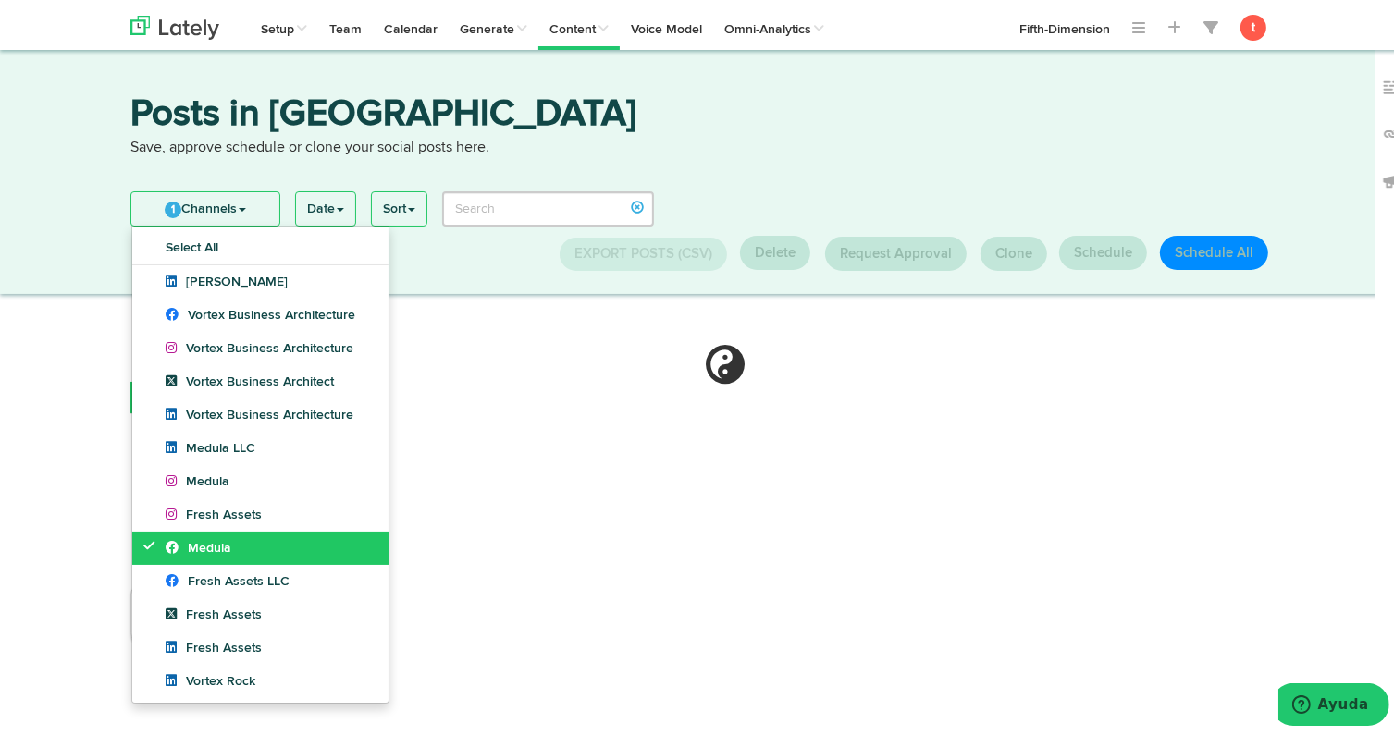
click at [206, 535] on link "Medula" at bounding box center [260, 544] width 256 height 33
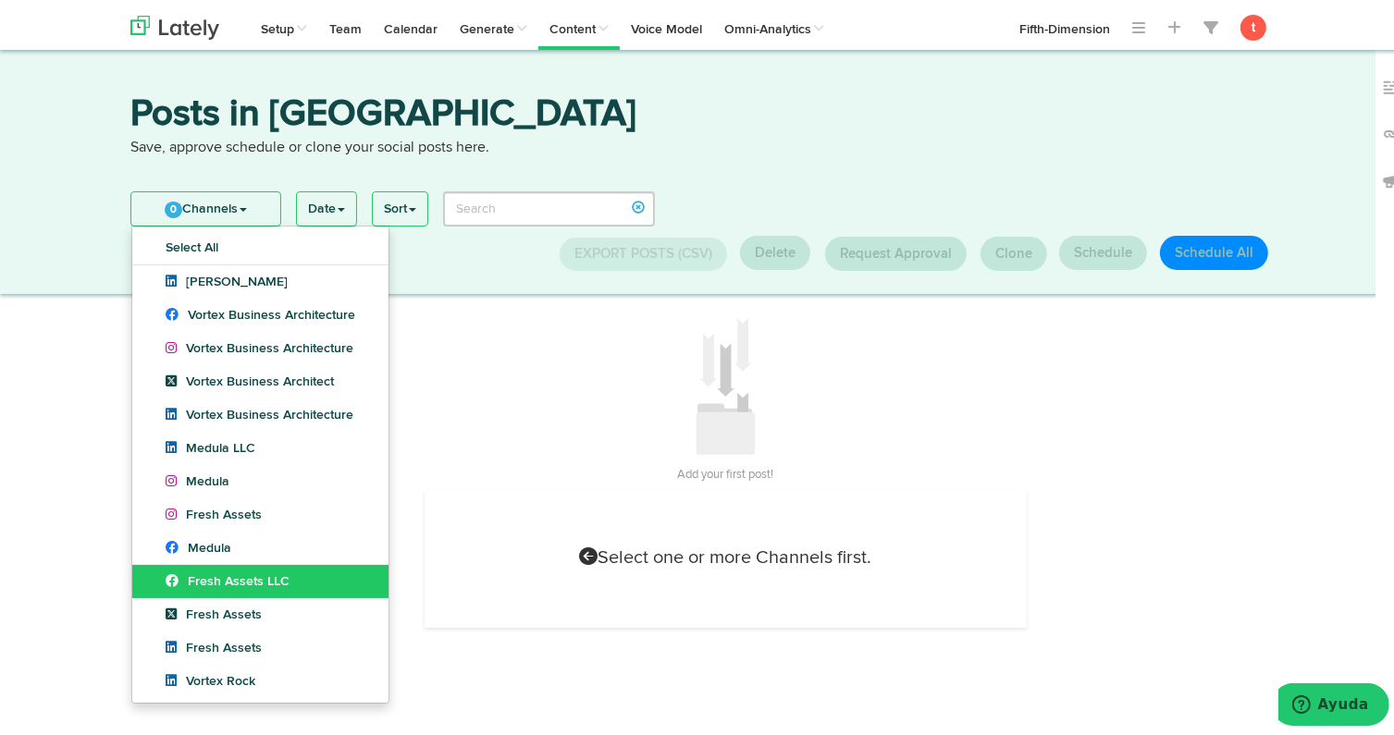
click at [232, 588] on link "Fresh Assets LLC" at bounding box center [260, 577] width 256 height 33
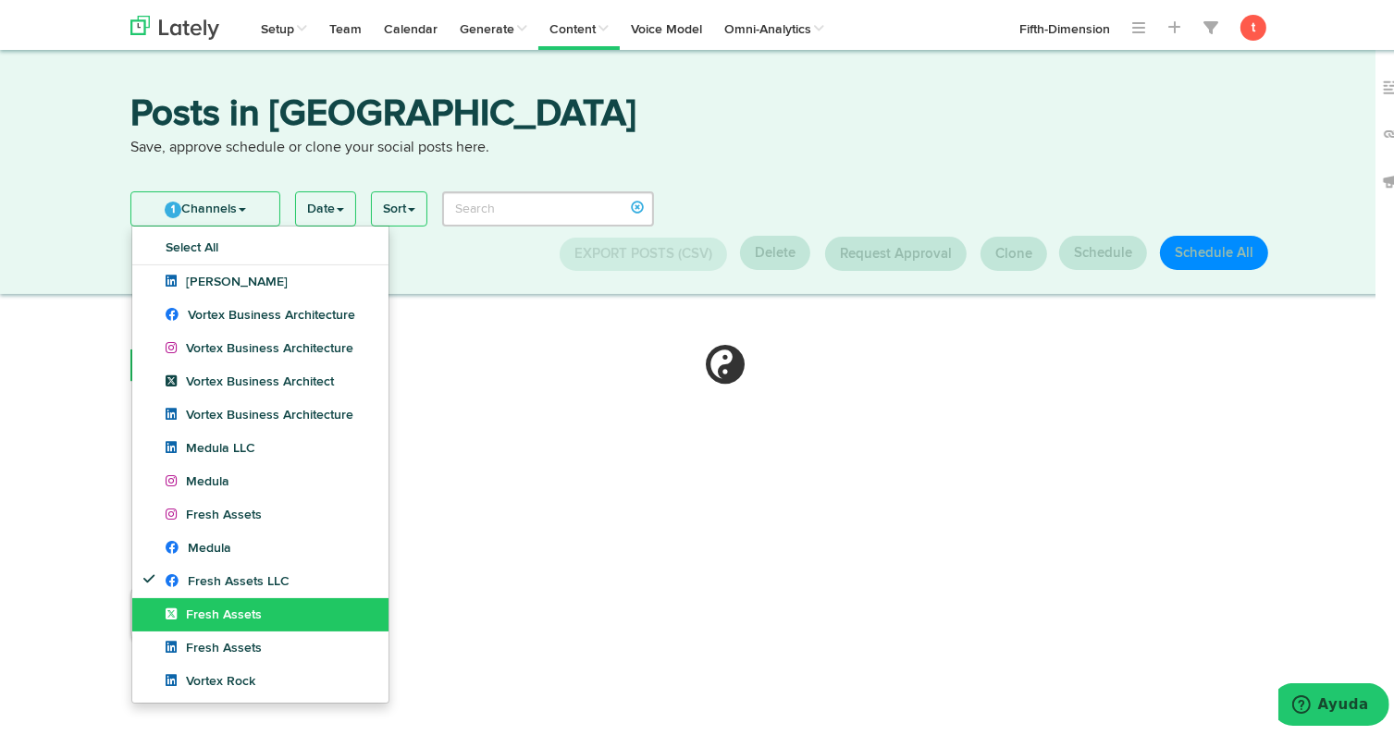
click at [229, 611] on span "Fresh Assets" at bounding box center [214, 611] width 96 height 13
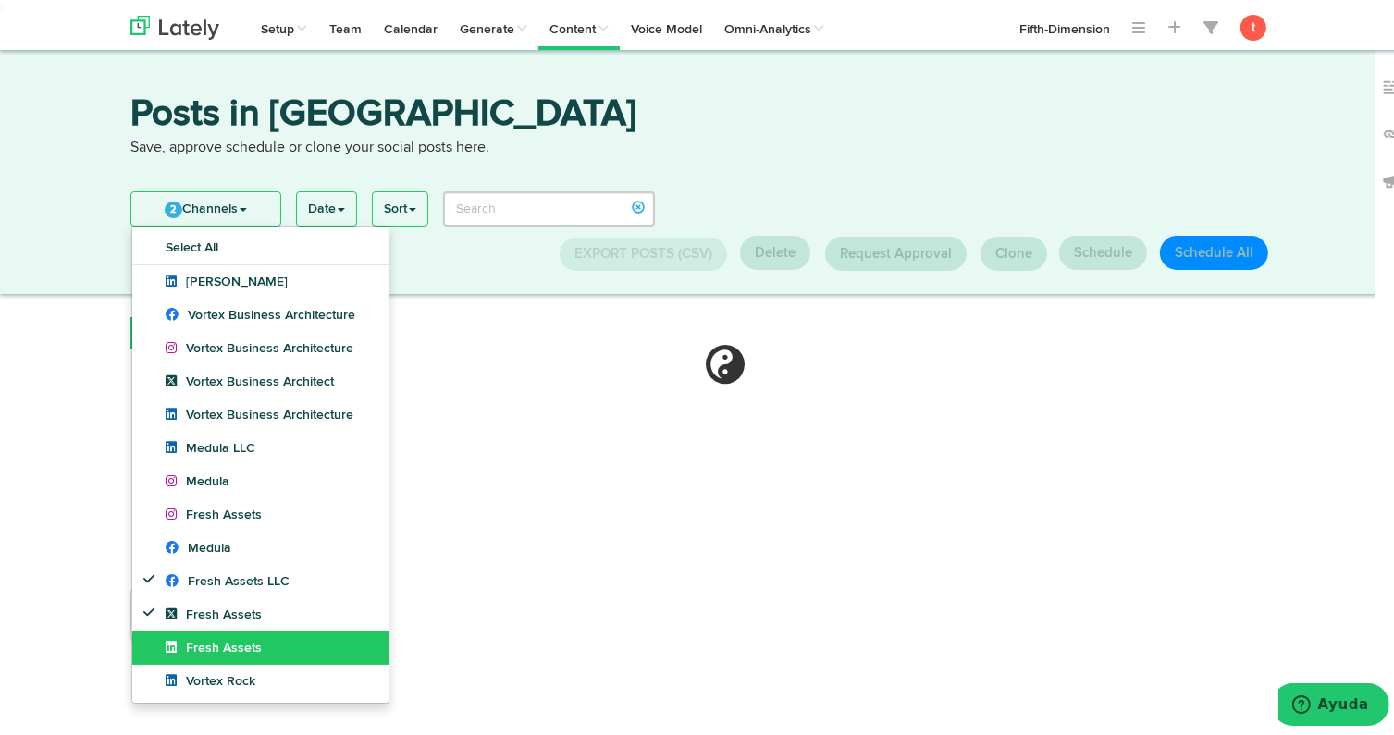
click at [224, 638] on span "Fresh Assets" at bounding box center [214, 644] width 96 height 13
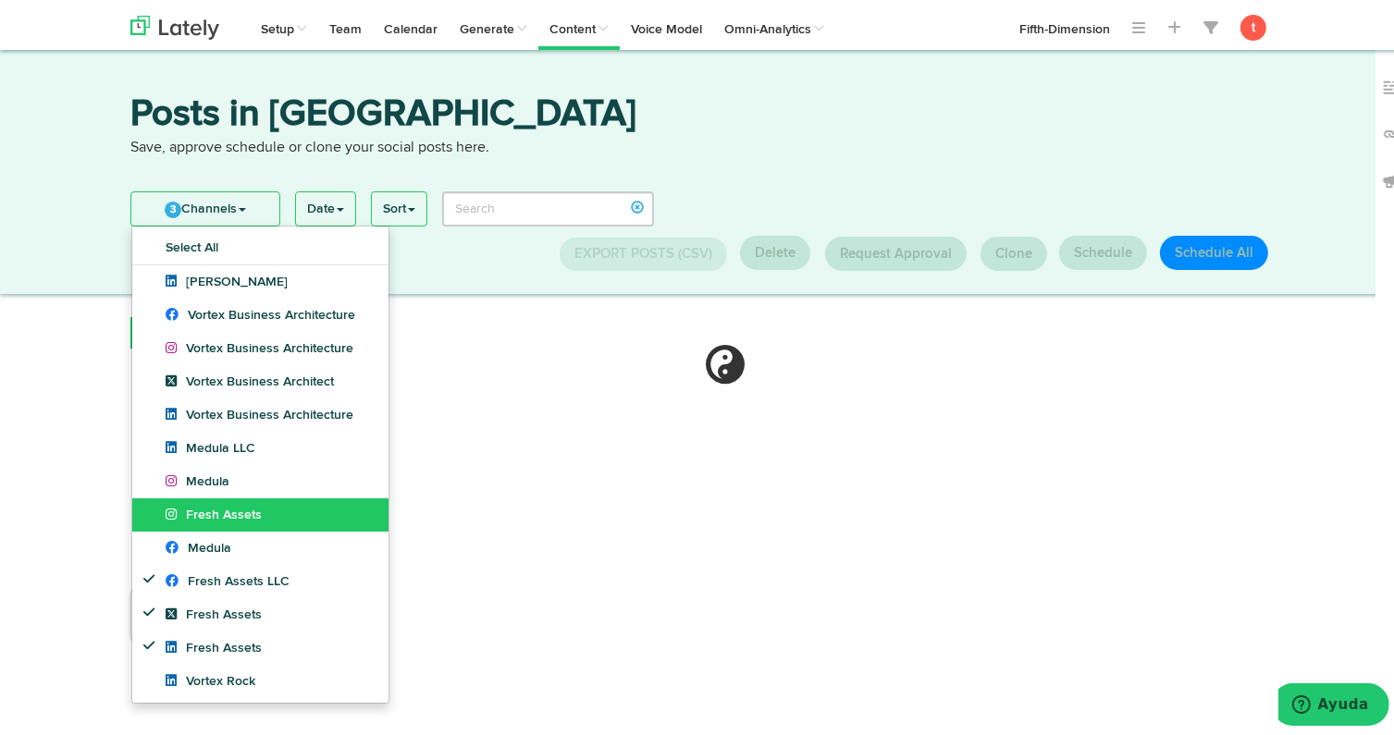
click at [244, 523] on link "Fresh Assets" at bounding box center [260, 511] width 256 height 33
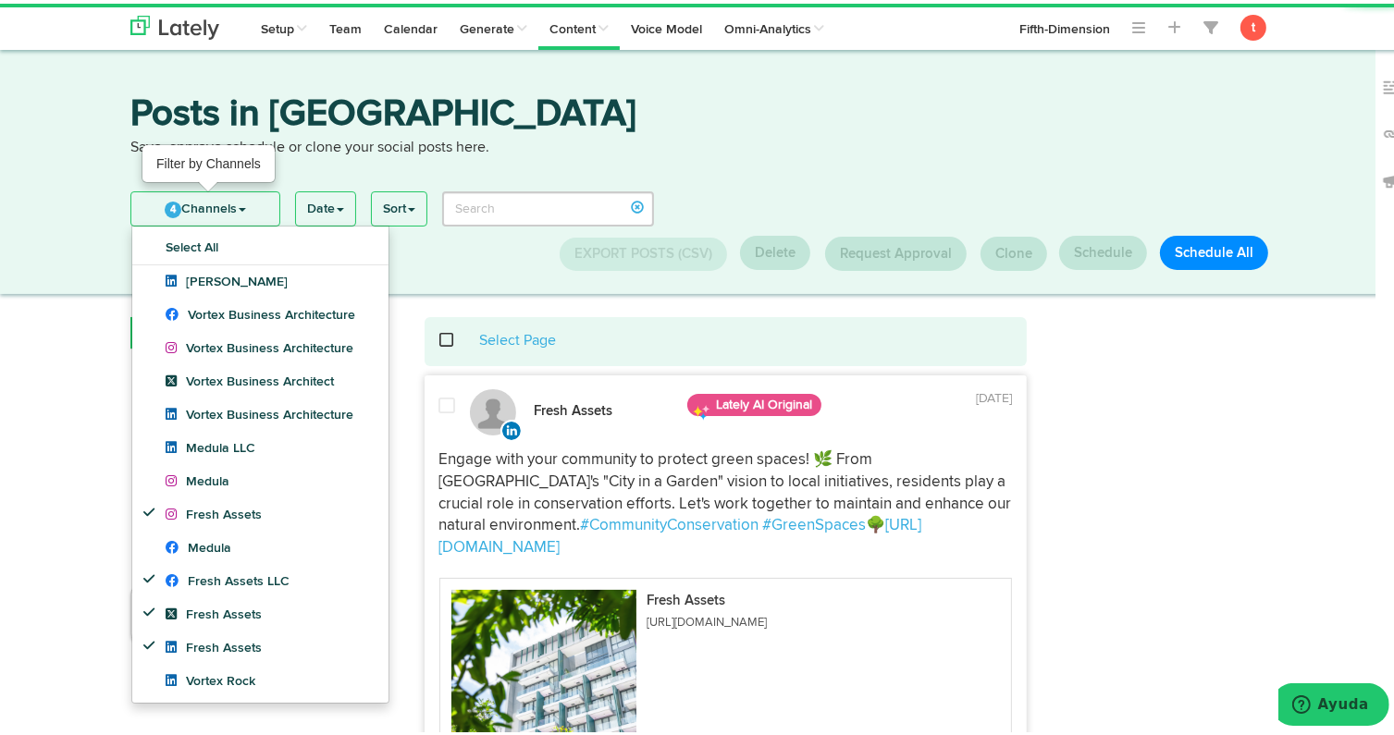
click at [239, 204] on span at bounding box center [242, 206] width 7 height 4
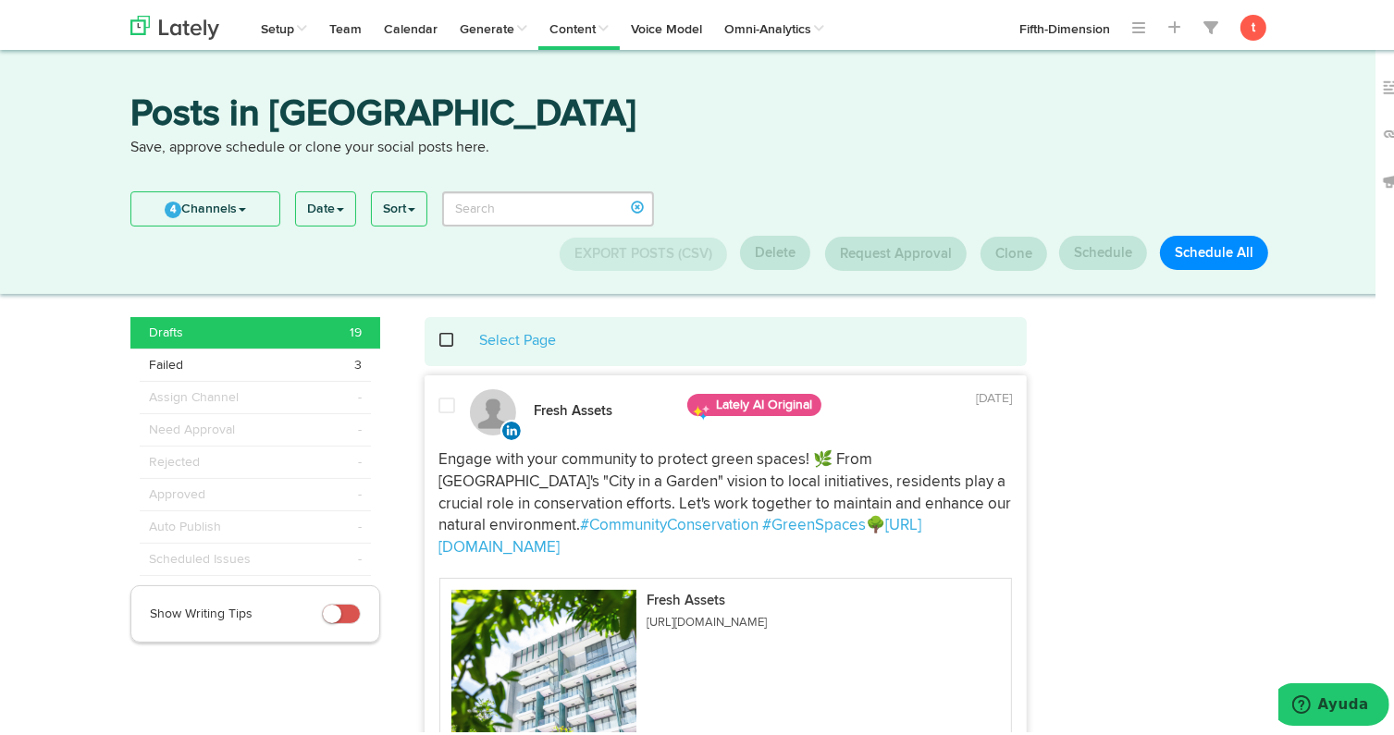
click at [438, 338] on span at bounding box center [457, 337] width 38 height 1
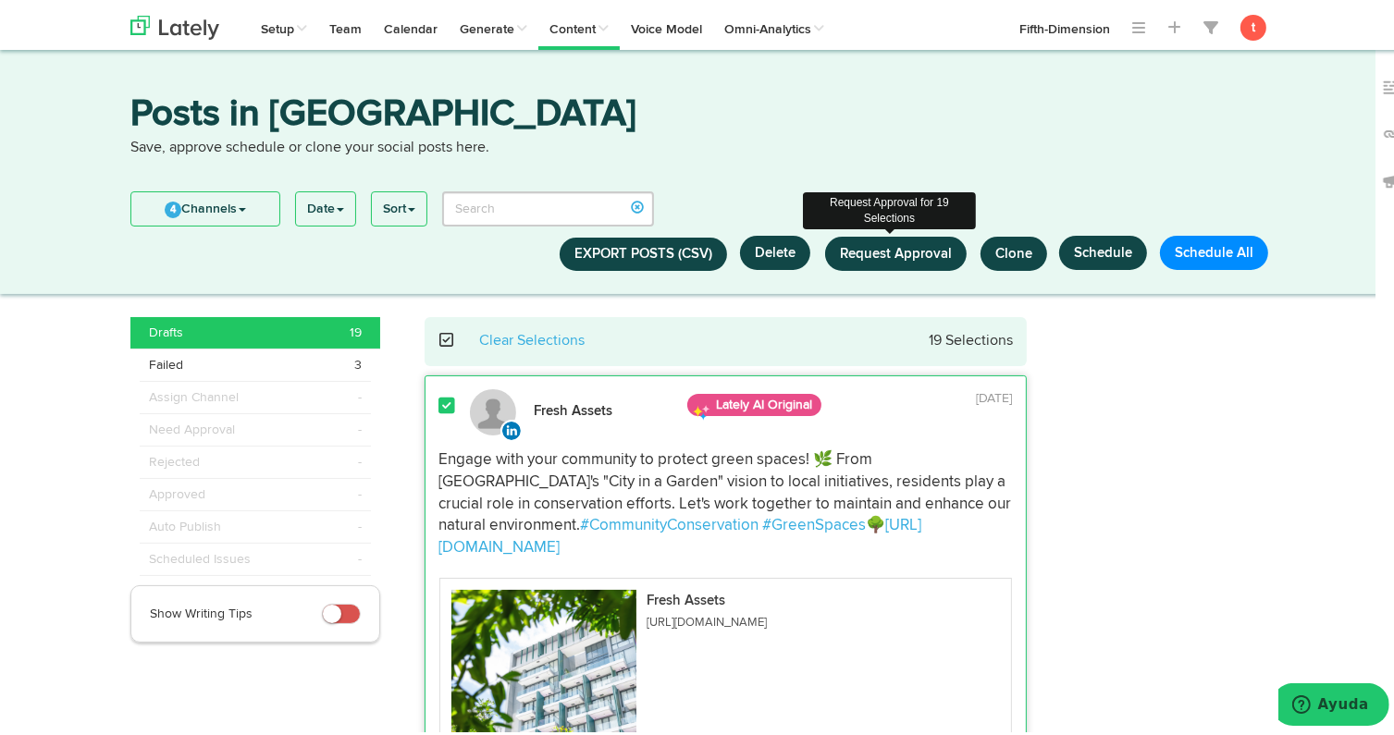
click at [921, 257] on span "Request Approval" at bounding box center [896, 250] width 112 height 14
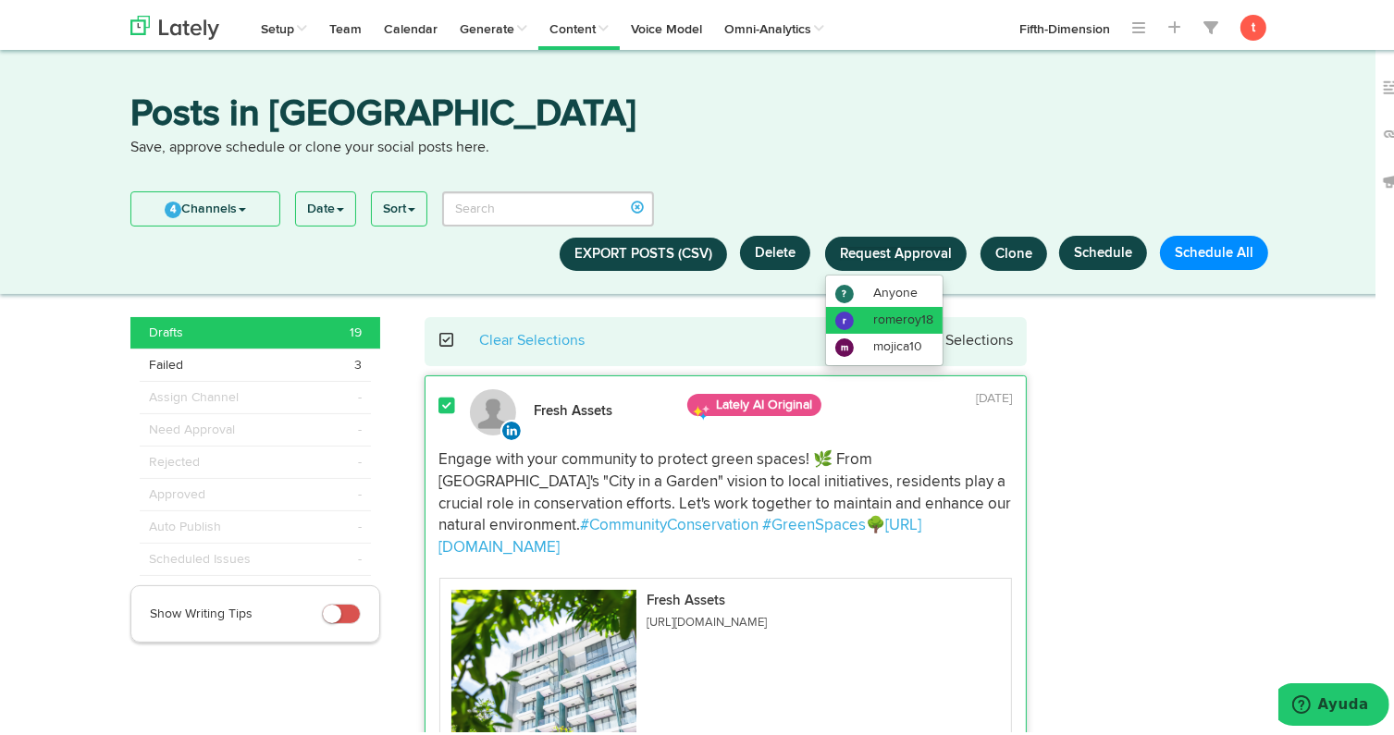
click at [890, 320] on span "romeroy18" at bounding box center [903, 316] width 60 height 13
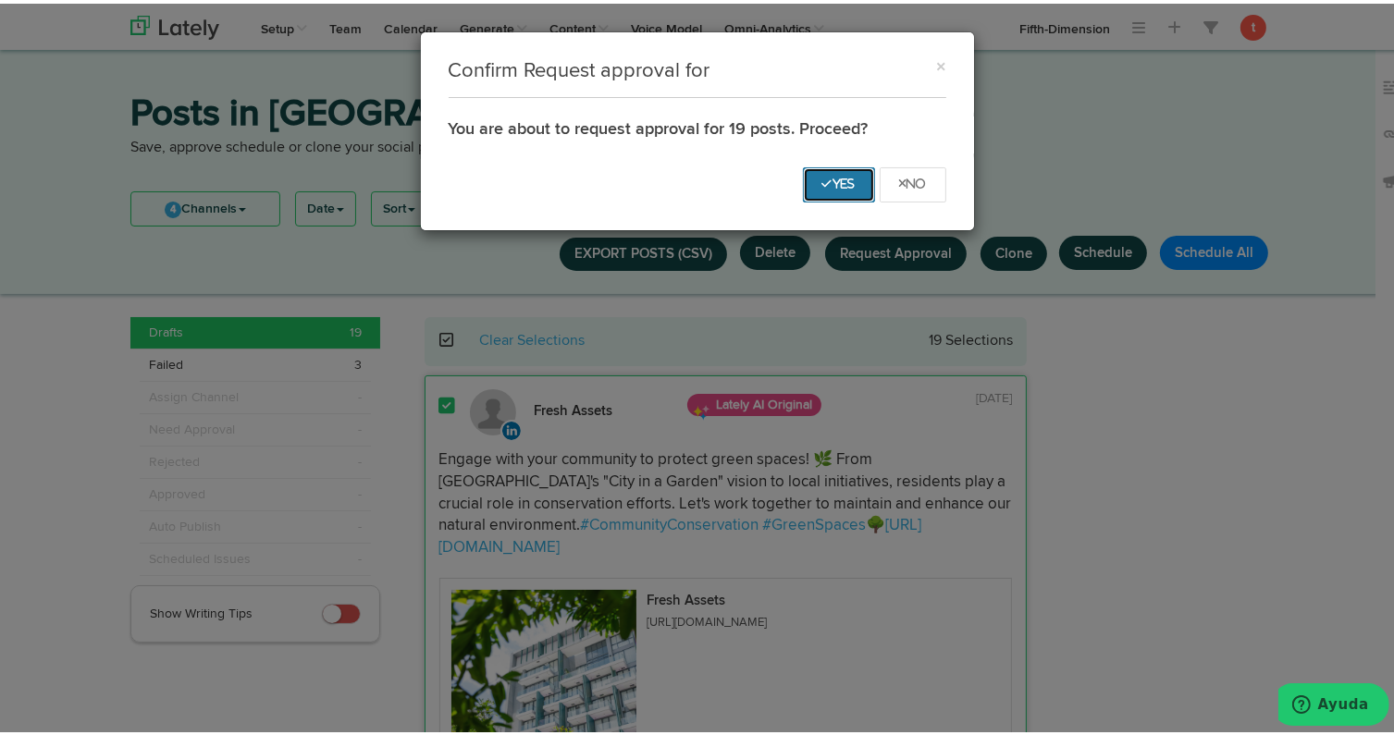
click at [818, 189] on button "Yes" at bounding box center [839, 181] width 72 height 35
